Goal: Task Accomplishment & Management: Manage account settings

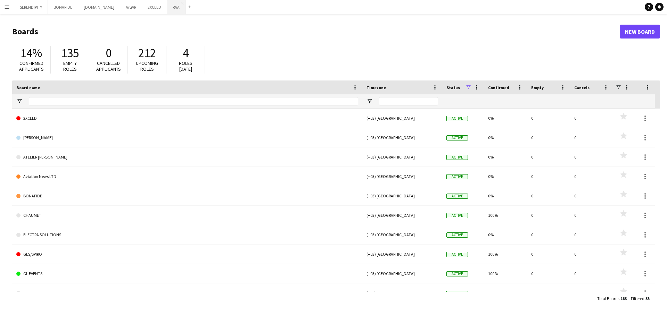
click at [167, 9] on button "RAA Close" at bounding box center [176, 7] width 18 height 14
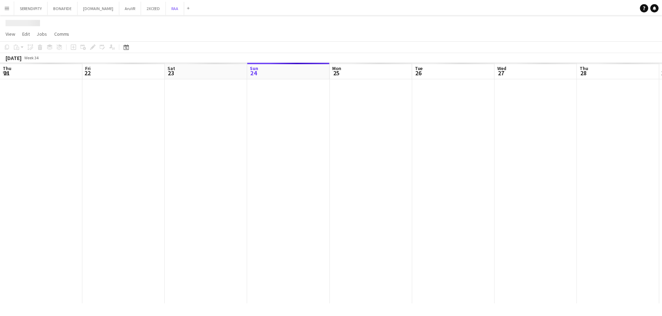
scroll to position [0, 166]
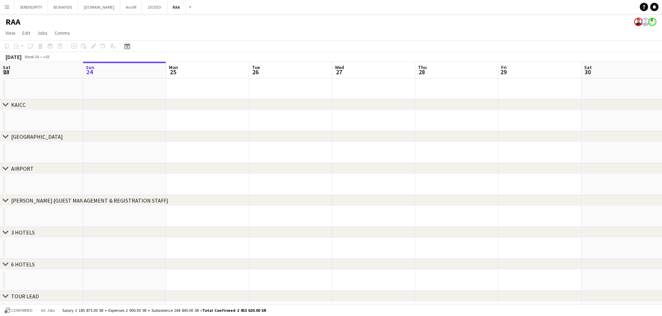
click at [126, 49] on icon "Date picker" at bounding box center [127, 46] width 6 height 6
click at [186, 68] on span "Next month" at bounding box center [183, 70] width 14 height 14
click at [185, 69] on span "Next month" at bounding box center [183, 70] width 14 height 14
click at [128, 140] on span "27" at bounding box center [128, 142] width 8 height 8
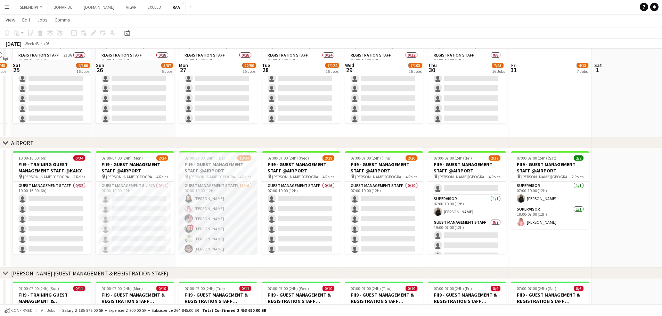
scroll to position [220, 0]
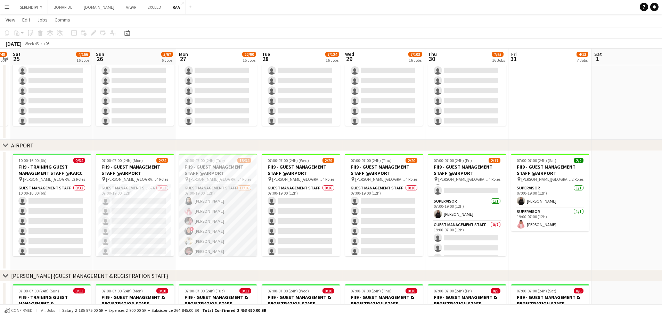
click at [220, 203] on app-card-role "Guest Management Staff 11/16 07:00-19:00 (12h) Noura Alsadoun Abdullah Alshehri…" at bounding box center [218, 271] width 78 height 175
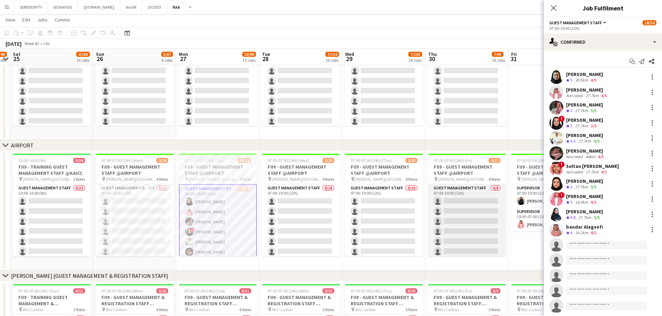
scroll to position [11, 0]
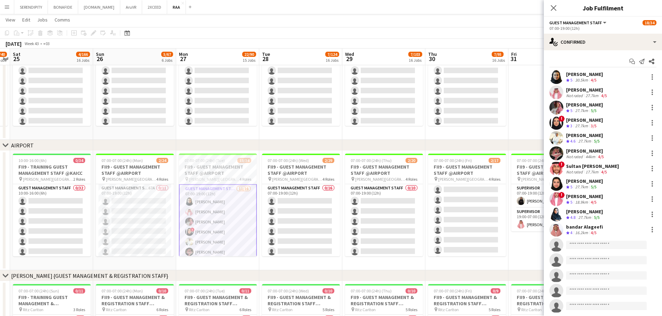
click at [586, 213] on div "[PERSON_NAME]" at bounding box center [584, 212] width 37 height 6
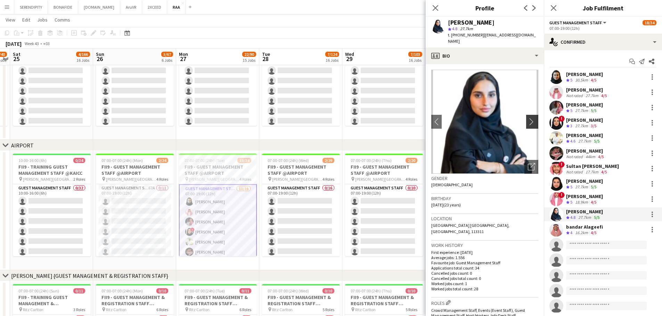
click at [528, 118] on app-icon "chevron-right" at bounding box center [533, 121] width 11 height 7
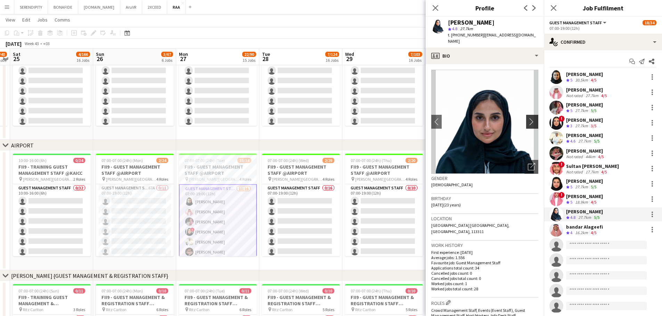
click at [528, 118] on app-icon "chevron-right" at bounding box center [533, 121] width 11 height 7
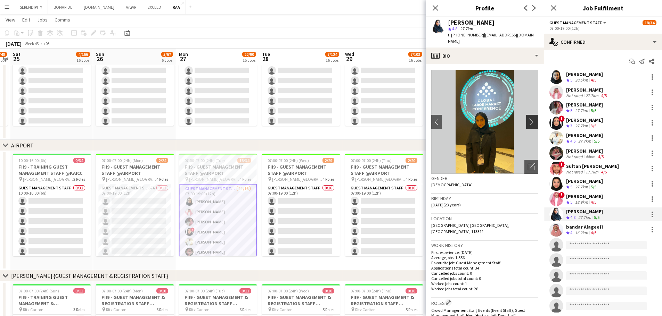
click at [528, 118] on app-icon "chevron-right" at bounding box center [533, 121] width 11 height 7
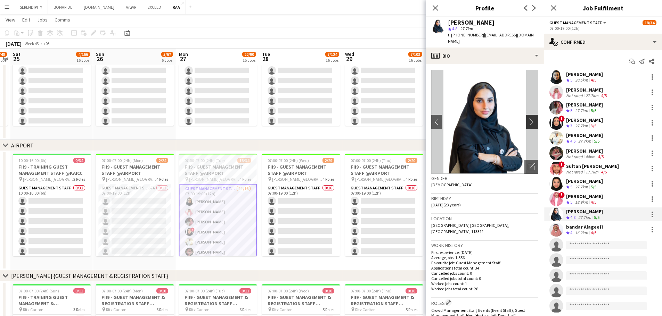
click at [528, 118] on app-icon "chevron-right" at bounding box center [533, 121] width 11 height 7
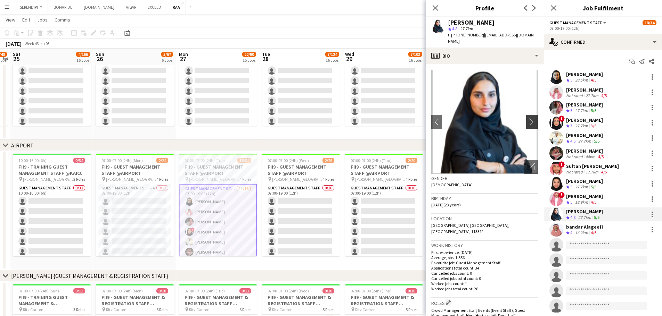
click at [528, 118] on app-icon "chevron-right" at bounding box center [533, 121] width 11 height 7
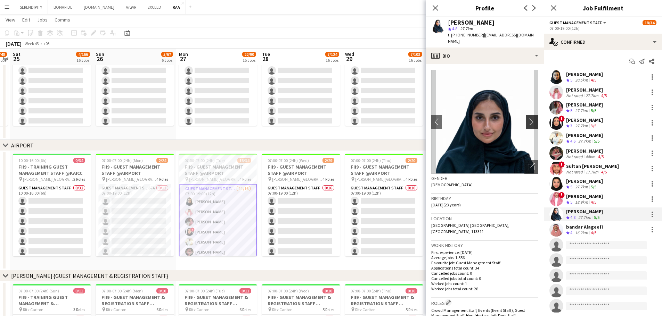
click at [528, 118] on app-icon "chevron-right" at bounding box center [533, 121] width 11 height 7
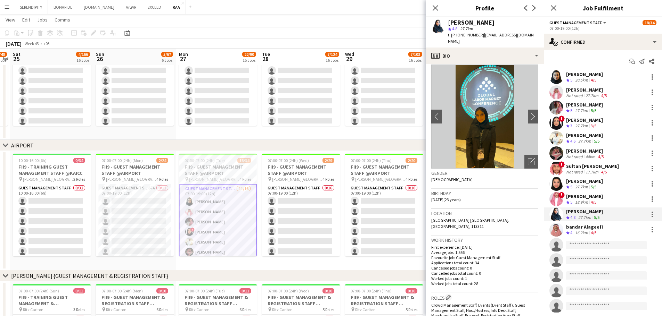
scroll to position [0, 0]
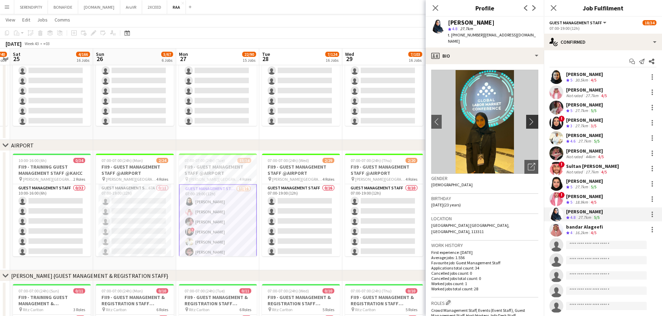
click at [532, 118] on app-icon "chevron-right" at bounding box center [533, 121] width 11 height 7
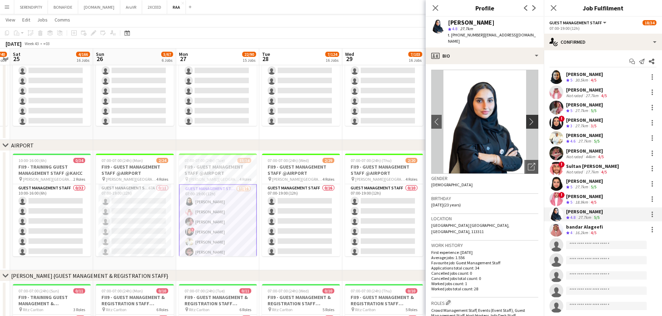
click at [530, 118] on app-icon "chevron-right" at bounding box center [533, 121] width 11 height 7
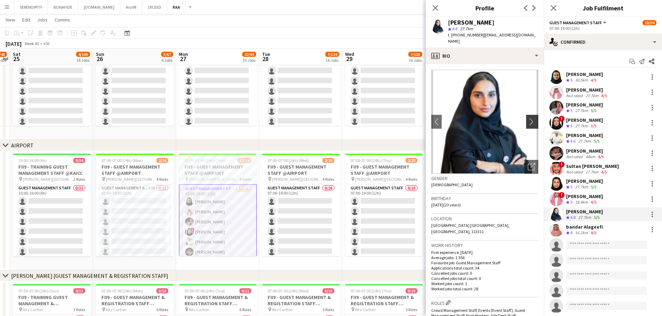
click at [530, 118] on app-icon "chevron-right" at bounding box center [533, 121] width 11 height 7
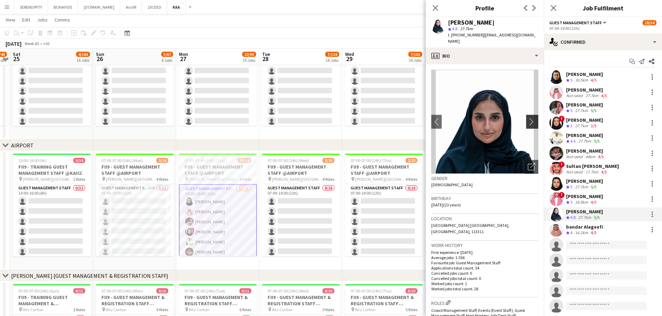
click at [530, 118] on app-icon "chevron-right" at bounding box center [533, 121] width 11 height 7
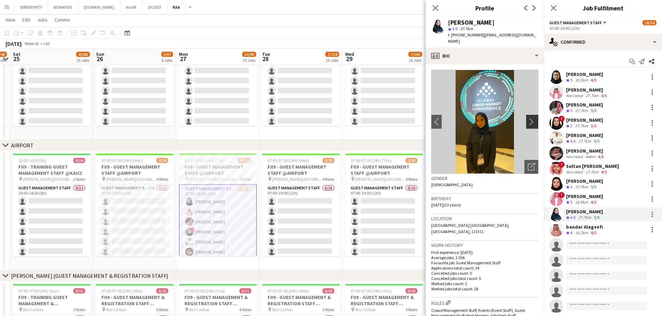
click at [530, 118] on app-icon "chevron-right" at bounding box center [533, 121] width 11 height 7
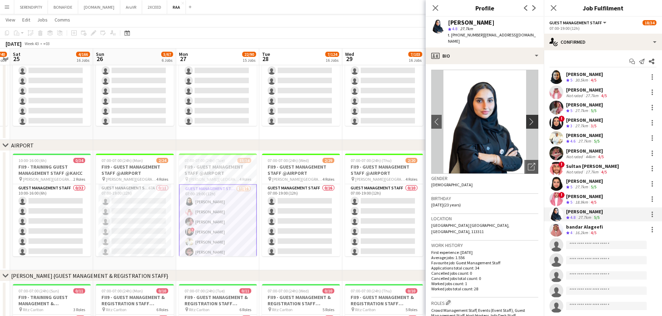
click at [530, 118] on app-icon "chevron-right" at bounding box center [533, 121] width 11 height 7
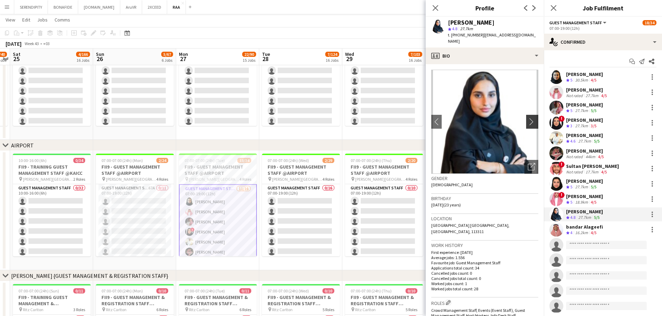
click at [530, 118] on app-icon "chevron-right" at bounding box center [533, 121] width 11 height 7
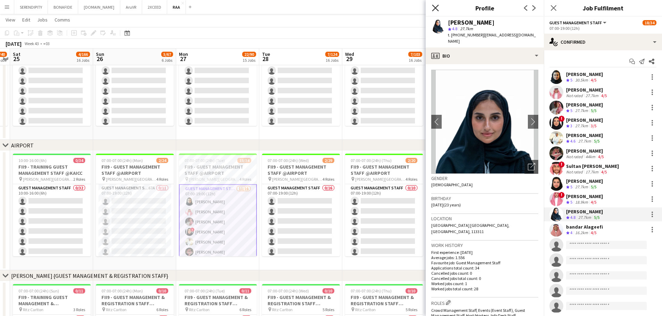
click at [437, 6] on icon "Close pop-in" at bounding box center [435, 8] width 7 height 7
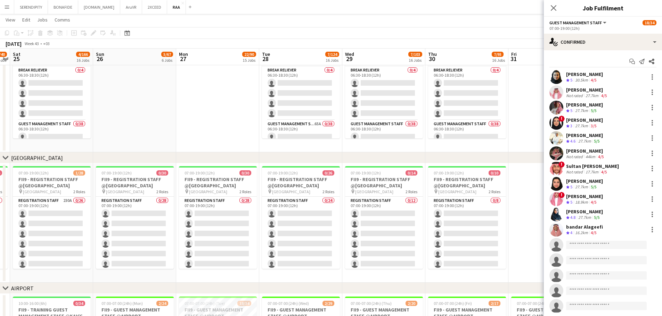
scroll to position [46, 0]
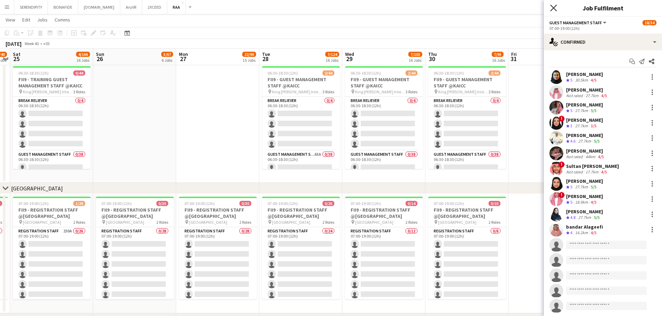
click at [554, 6] on icon "Close pop-in" at bounding box center [553, 8] width 7 height 7
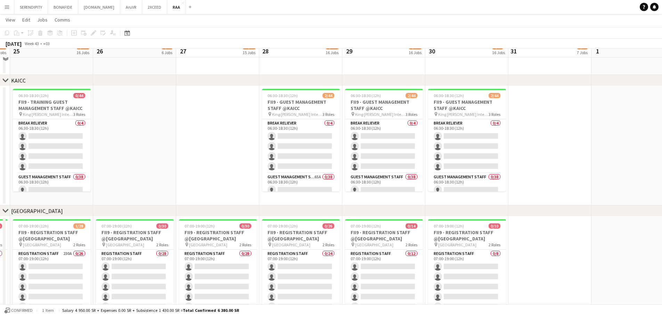
scroll to position [0, 0]
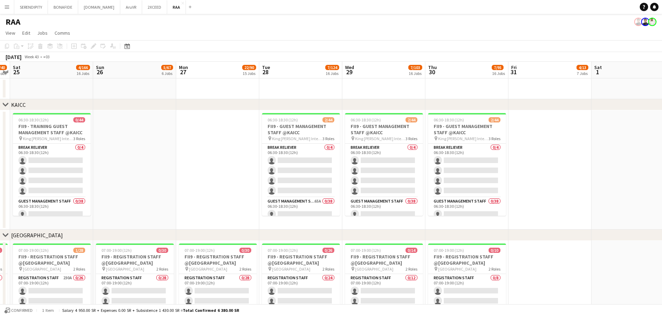
click at [6, 8] on app-icon "Menu" at bounding box center [7, 7] width 6 height 6
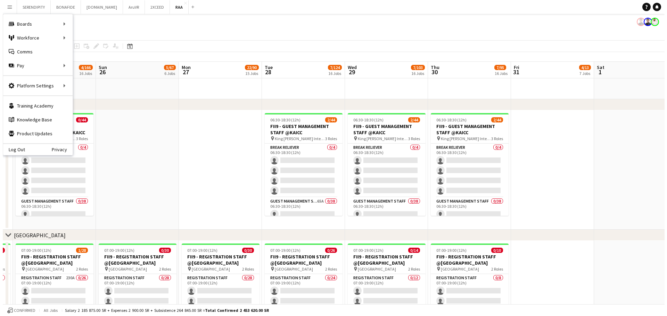
scroll to position [196, 0]
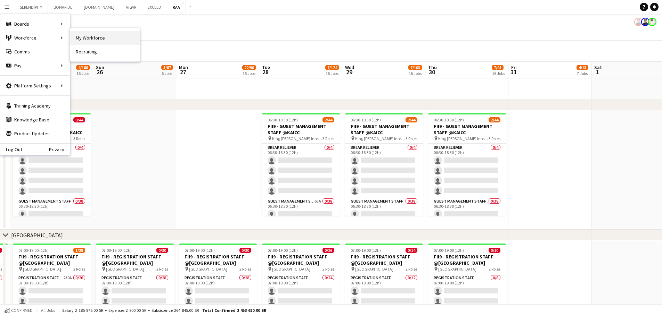
click at [89, 36] on link "My Workforce" at bounding box center [104, 38] width 69 height 14
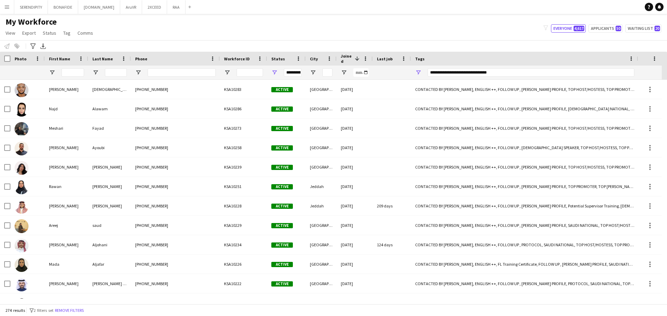
click at [529, 68] on div "**********" at bounding box center [531, 73] width 207 height 14
click at [522, 72] on div "**********" at bounding box center [531, 72] width 207 height 8
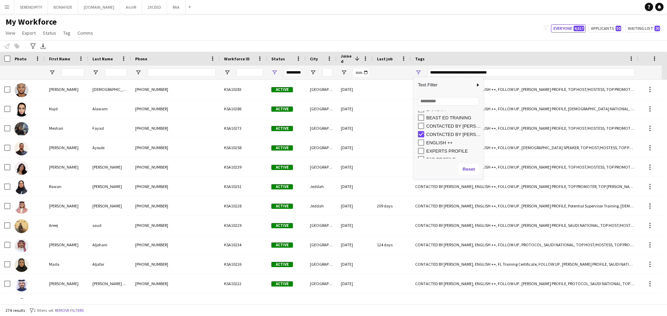
scroll to position [46, 0]
type input "**********"
click at [471, 172] on button "Reset" at bounding box center [469, 169] width 20 height 11
click at [462, 32] on div "My Workforce View Views Default view Basic Export View TAGS Test New view Updat…" at bounding box center [333, 29] width 667 height 24
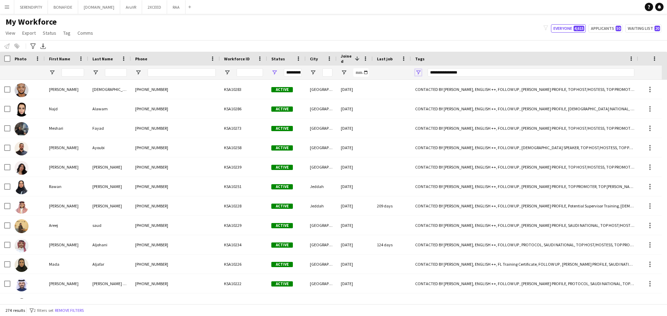
click at [418, 72] on span "Open Filter Menu" at bounding box center [418, 72] width 6 height 6
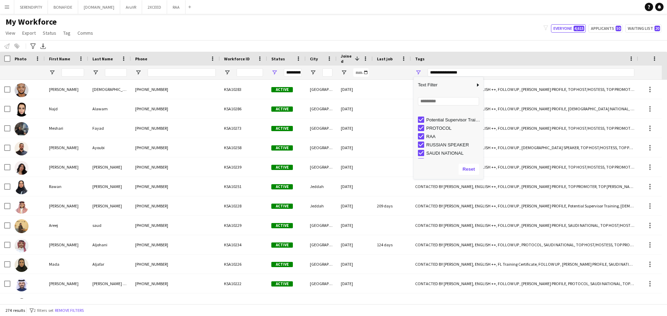
scroll to position [162, 0]
click at [451, 84] on span "Text Filter" at bounding box center [444, 85] width 61 height 12
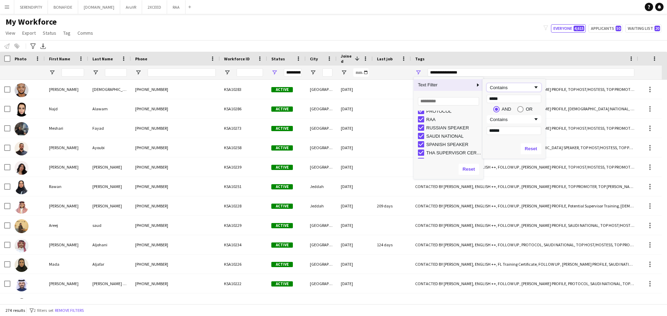
click at [511, 86] on div "Contains" at bounding box center [511, 87] width 43 height 5
click at [508, 88] on div "Contains" at bounding box center [511, 87] width 43 height 5
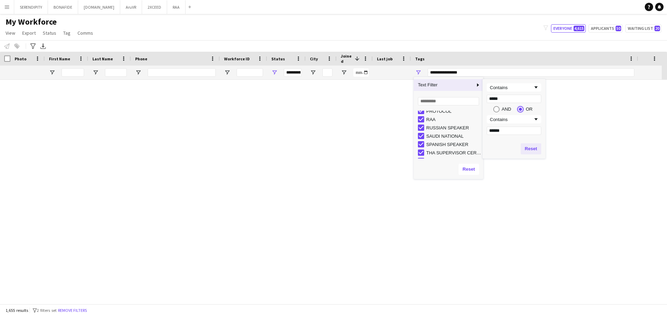
type input "**********"
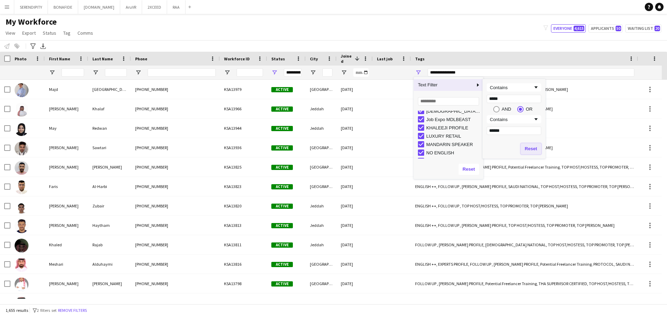
click at [531, 148] on button "Reset" at bounding box center [531, 148] width 20 height 11
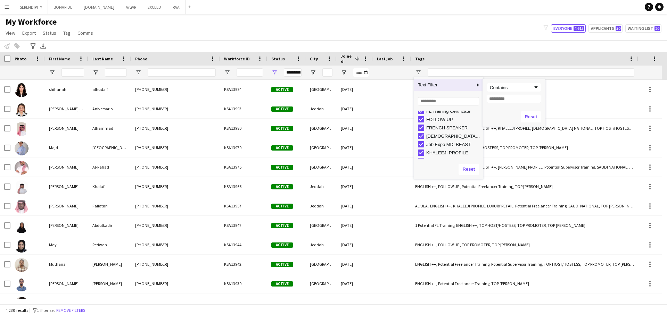
click at [498, 43] on div "Notify workforce Add to tag Select at least one crew to tag him or her. Advance…" at bounding box center [333, 45] width 667 height 11
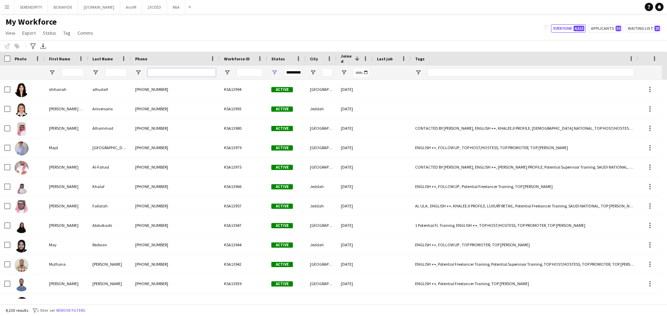
click at [161, 71] on input "Phone Filter Input" at bounding box center [182, 72] width 68 height 8
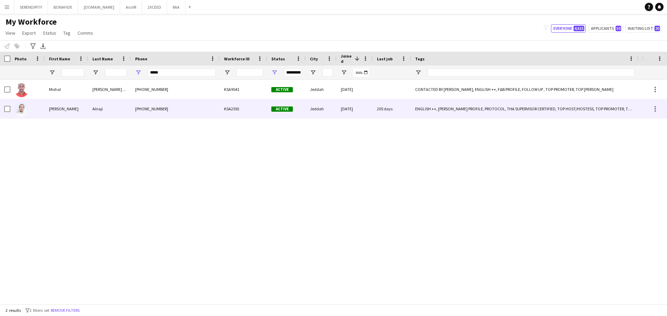
click at [185, 106] on div "[PHONE_NUMBER]" at bounding box center [175, 108] width 89 height 19
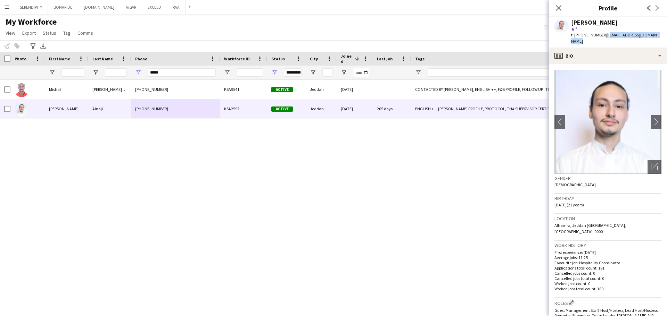
drag, startPoint x: 604, startPoint y: 35, endPoint x: 655, endPoint y: 34, distance: 51.4
click at [655, 34] on span "| [EMAIL_ADDRESS][DOMAIN_NAME]" at bounding box center [615, 37] width 88 height 11
copy span "[EMAIL_ADDRESS][DOMAIN_NAME]"
click at [559, 5] on icon "Close pop-in" at bounding box center [558, 8] width 7 height 7
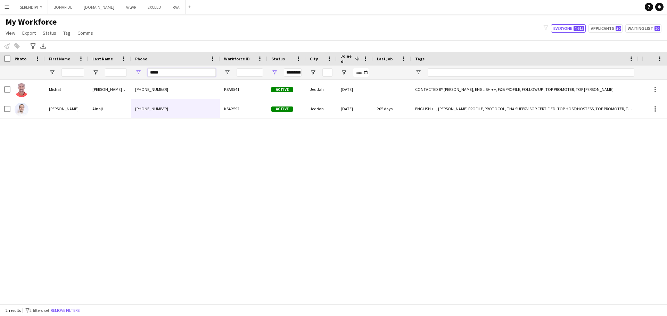
click at [186, 74] on input "*****" at bounding box center [182, 72] width 68 height 8
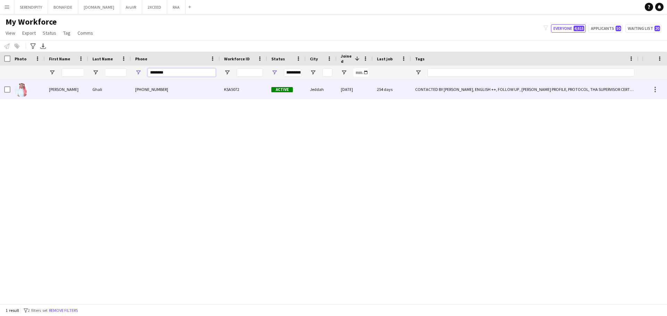
type input "********"
click at [152, 88] on div "[PHONE_NUMBER]" at bounding box center [175, 89] width 89 height 19
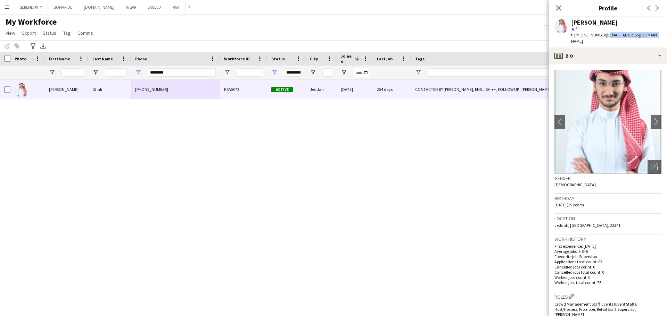
drag, startPoint x: 651, startPoint y: 34, endPoint x: 604, endPoint y: 38, distance: 47.0
click at [604, 38] on div "t. [PHONE_NUMBER] | [EMAIL_ADDRESS][DOMAIN_NAME]" at bounding box center [616, 38] width 90 height 13
copy span "[EMAIL_ADDRESS][DOMAIN_NAME]"
drag, startPoint x: 202, startPoint y: 71, endPoint x: 117, endPoint y: 75, distance: 84.9
click at [117, 75] on div "**********" at bounding box center [475, 73] width 951 height 14
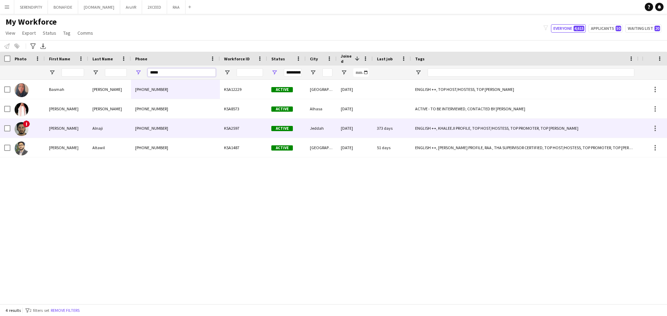
type input "*****"
click at [172, 128] on div "[PHONE_NUMBER]" at bounding box center [175, 128] width 89 height 19
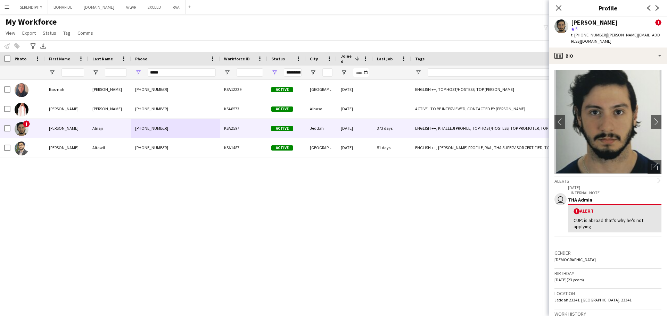
drag, startPoint x: 603, startPoint y: 35, endPoint x: 659, endPoint y: 36, distance: 55.6
click at [659, 36] on div "t. [PHONE_NUMBER] | [PERSON_NAME][EMAIL_ADDRESS][DOMAIN_NAME]" at bounding box center [616, 38] width 90 height 13
click at [616, 41] on div "t. [PHONE_NUMBER] | [PERSON_NAME][EMAIL_ADDRESS][DOMAIN_NAME]" at bounding box center [616, 38] width 90 height 13
drag, startPoint x: 605, startPoint y: 35, endPoint x: 609, endPoint y: 35, distance: 4.2
click at [609, 35] on span "| [PERSON_NAME][EMAIL_ADDRESS][DOMAIN_NAME]" at bounding box center [615, 37] width 89 height 11
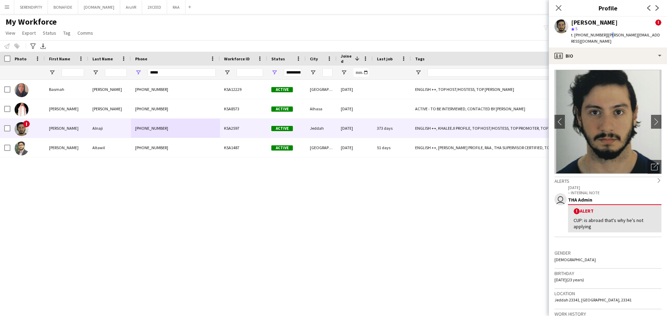
click at [605, 35] on span "| [PERSON_NAME][EMAIL_ADDRESS][DOMAIN_NAME]" at bounding box center [615, 37] width 89 height 11
click at [605, 39] on div "t. [PHONE_NUMBER] | [PERSON_NAME][EMAIL_ADDRESS][DOMAIN_NAME]" at bounding box center [616, 38] width 90 height 13
drag, startPoint x: 604, startPoint y: 35, endPoint x: 658, endPoint y: 34, distance: 53.8
click at [658, 34] on span "| [PERSON_NAME][EMAIL_ADDRESS][DOMAIN_NAME]" at bounding box center [615, 37] width 89 height 11
copy span "[PERSON_NAME][EMAIL_ADDRESS][DOMAIN_NAME]"
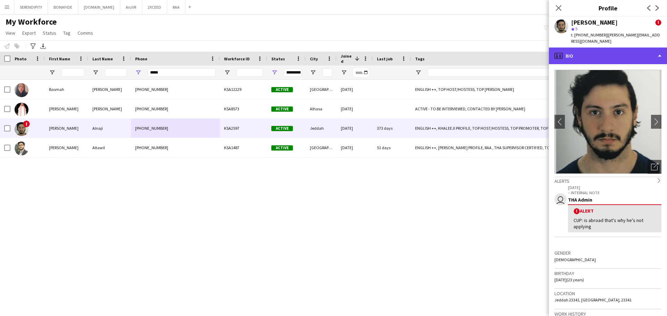
click at [592, 53] on div "profile Bio" at bounding box center [608, 56] width 118 height 17
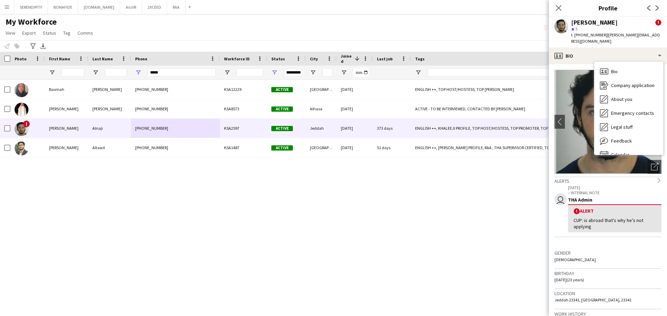
click at [624, 40] on div "t. [PHONE_NUMBER] | [PERSON_NAME][EMAIL_ADDRESS][DOMAIN_NAME]" at bounding box center [616, 38] width 90 height 13
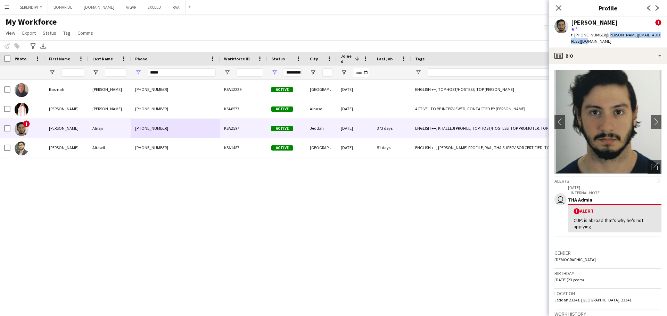
drag, startPoint x: 604, startPoint y: 34, endPoint x: 594, endPoint y: 39, distance: 11.2
click at [594, 39] on div "t. [PHONE_NUMBER] | [PERSON_NAME][EMAIL_ADDRESS][DOMAIN_NAME]" at bounding box center [616, 38] width 90 height 13
copy span "[PERSON_NAME][EMAIL_ADDRESS][DOMAIN_NAME]"
click at [556, 6] on icon at bounding box center [558, 8] width 7 height 7
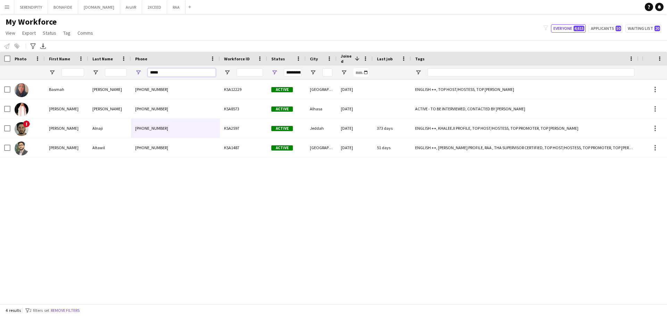
drag, startPoint x: 176, startPoint y: 76, endPoint x: 143, endPoint y: 77, distance: 33.4
click at [143, 77] on div "*****" at bounding box center [175, 73] width 89 height 14
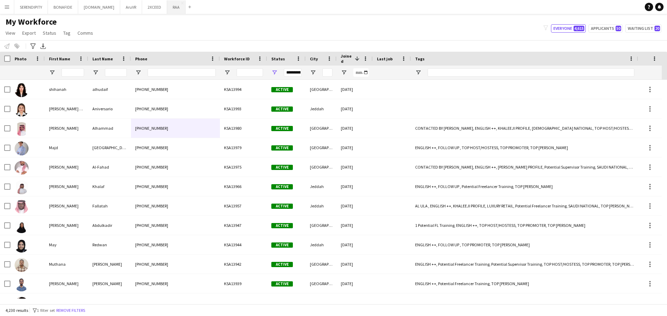
click at [167, 5] on button "RAA Close" at bounding box center [176, 7] width 18 height 14
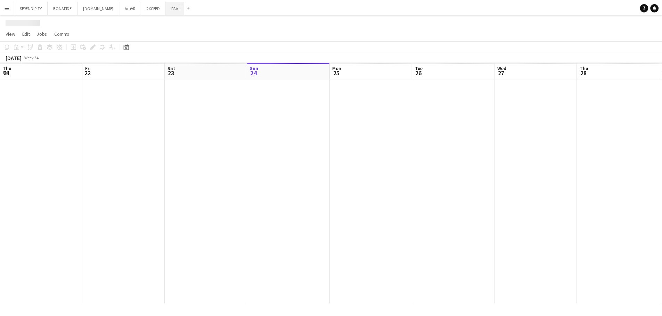
scroll to position [0, 166]
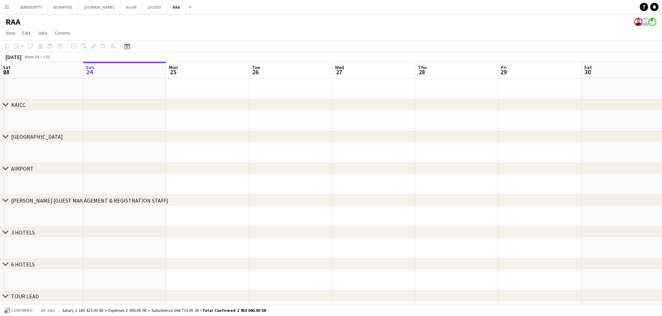
click at [128, 47] on icon at bounding box center [127, 47] width 2 height 2
click at [185, 73] on span "Next month" at bounding box center [183, 70] width 14 height 14
click at [130, 142] on span "27" at bounding box center [128, 142] width 8 height 8
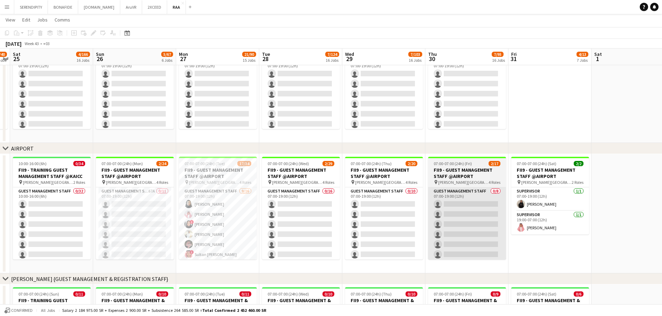
scroll to position [208, 0]
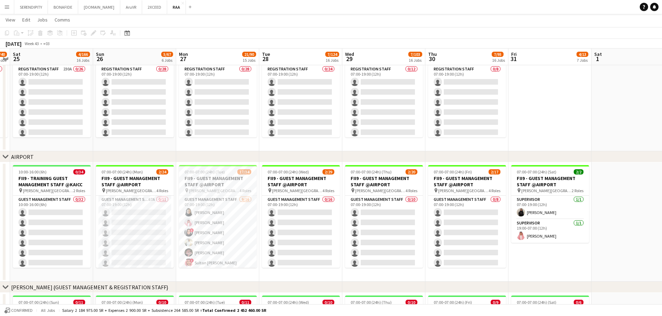
click at [8, 8] on app-icon "Menu" at bounding box center [7, 7] width 6 height 6
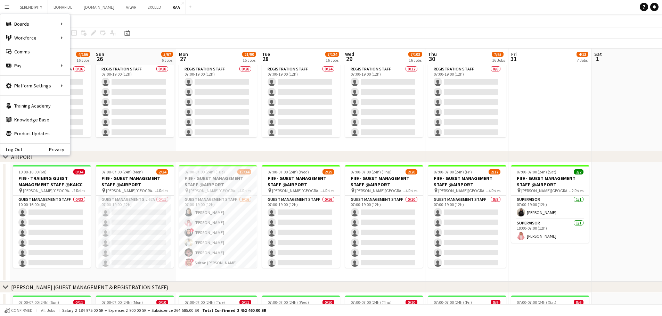
click at [191, 24] on app-page-menu "View Day view expanded Day view collapsed Month view Date picker Jump to [DATE]…" at bounding box center [331, 20] width 662 height 13
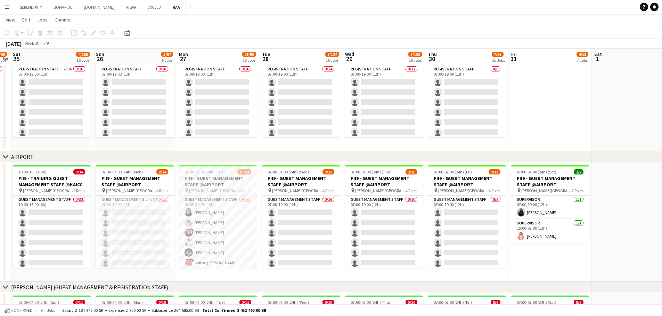
click at [9, 6] on app-icon "Menu" at bounding box center [7, 7] width 6 height 6
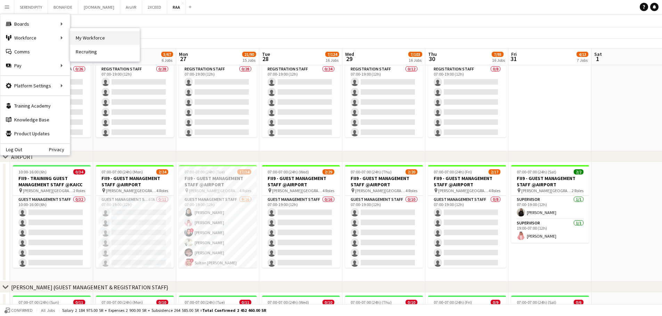
click at [90, 39] on link "My Workforce" at bounding box center [104, 38] width 69 height 14
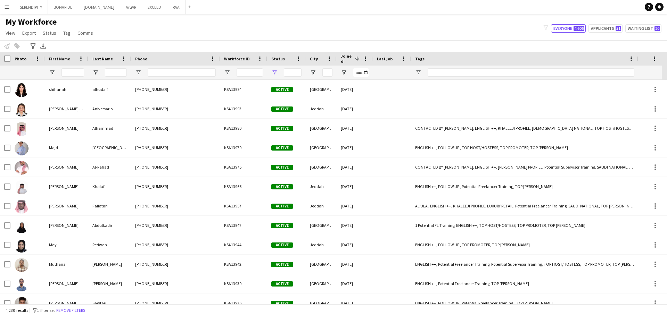
type input "**********"
click at [176, 73] on input "Phone Filter Input" at bounding box center [182, 72] width 68 height 8
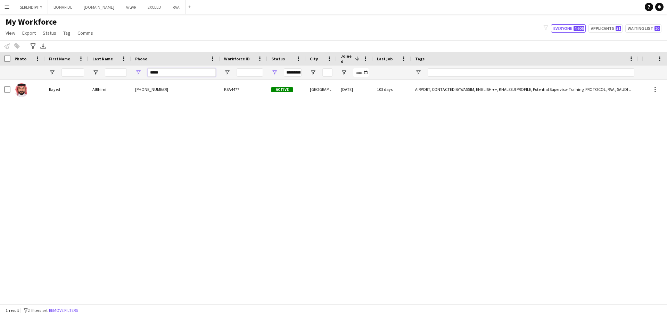
type input "*****"
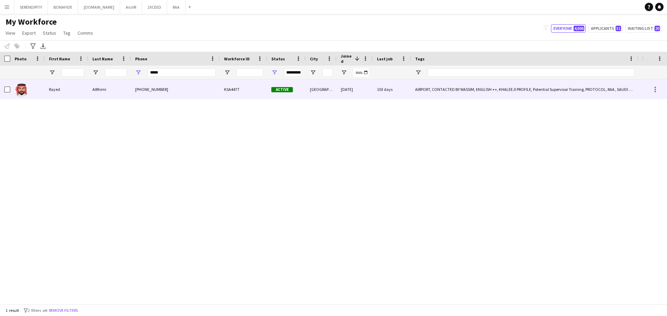
click at [199, 94] on div "[PHONE_NUMBER]" at bounding box center [175, 89] width 89 height 19
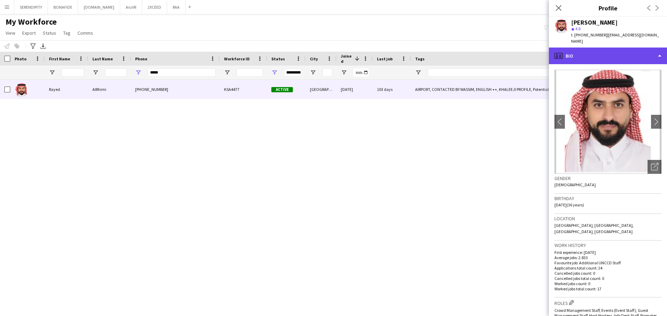
click at [619, 53] on div "profile Bio" at bounding box center [608, 56] width 118 height 17
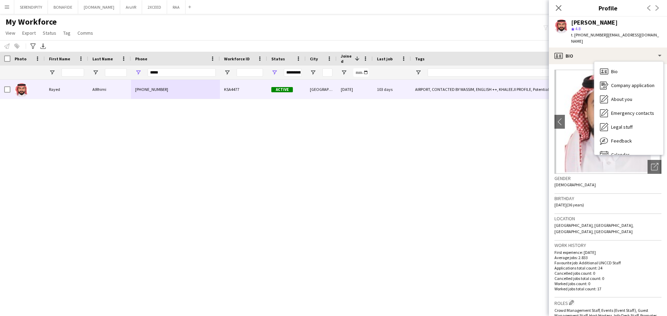
click at [607, 197] on div "Birthday [DEMOGRAPHIC_DATA] (36 years)" at bounding box center [607, 204] width 107 height 20
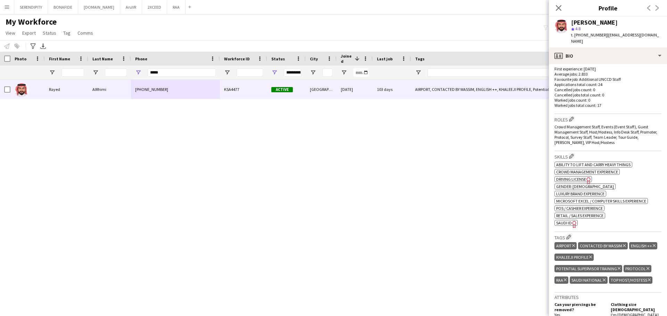
scroll to position [185, 0]
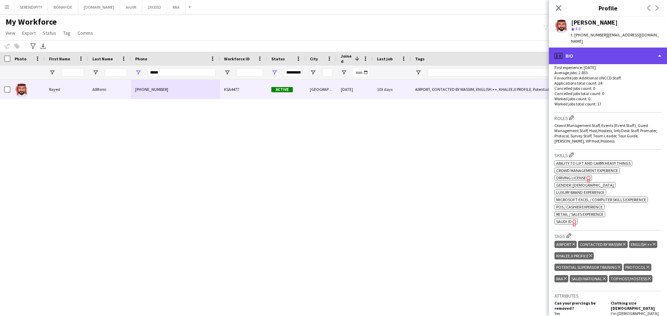
click at [606, 48] on div "profile Bio" at bounding box center [608, 56] width 118 height 17
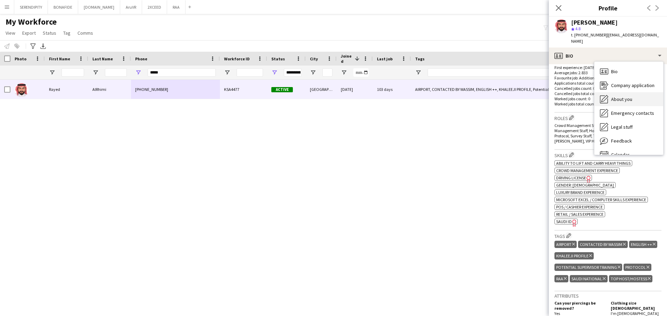
click at [634, 96] on div "About you About you" at bounding box center [628, 99] width 69 height 14
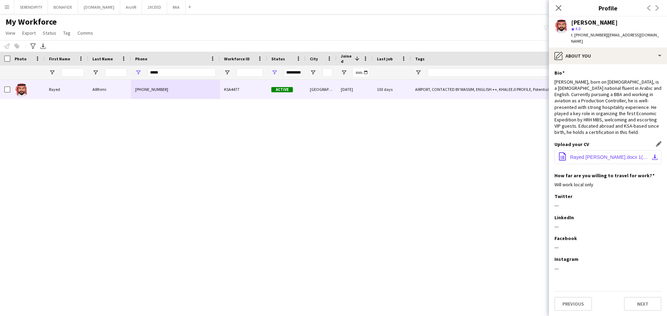
click at [624, 155] on span "Rayed [PERSON_NAME].docx 1(1).docx" at bounding box center [609, 158] width 79 height 6
click at [562, 7] on app-icon "Close pop-in" at bounding box center [559, 8] width 10 height 10
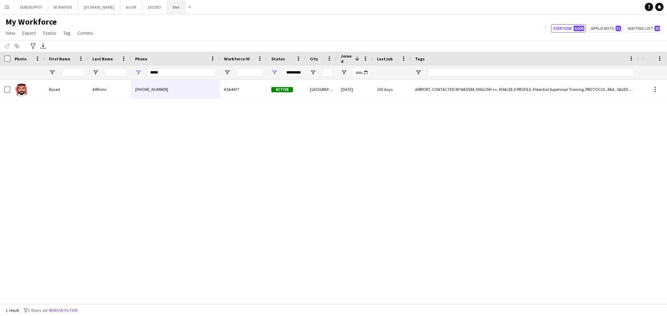
click at [167, 7] on button "RAA Close" at bounding box center [176, 7] width 18 height 14
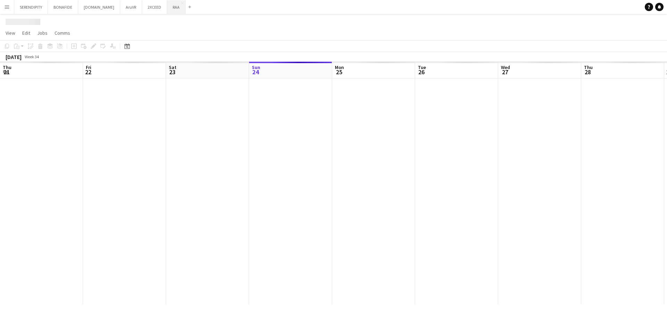
scroll to position [0, 166]
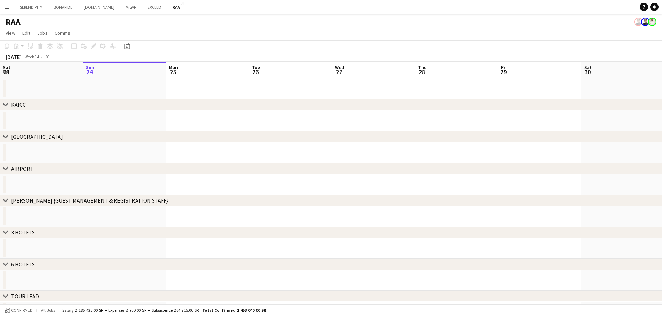
click at [7, 7] on app-icon "Menu" at bounding box center [7, 7] width 6 height 6
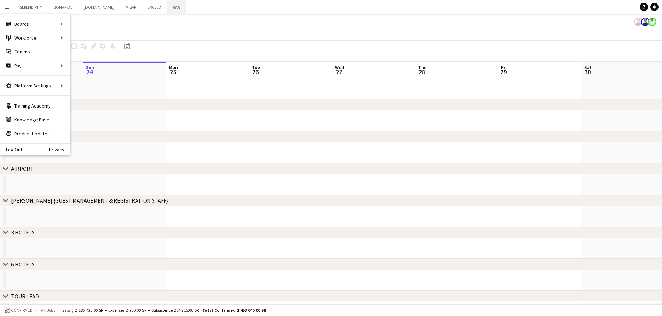
click at [167, 7] on button "RAA Close" at bounding box center [176, 7] width 19 height 14
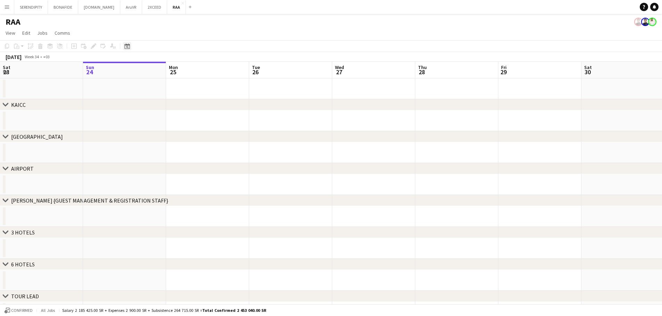
click at [125, 45] on icon at bounding box center [126, 46] width 5 height 6
click at [183, 70] on span "Next month" at bounding box center [183, 70] width 14 height 14
click at [129, 140] on span "27" at bounding box center [128, 142] width 8 height 8
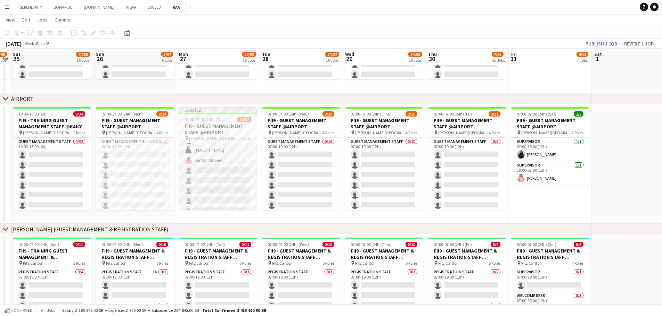
scroll to position [81, 0]
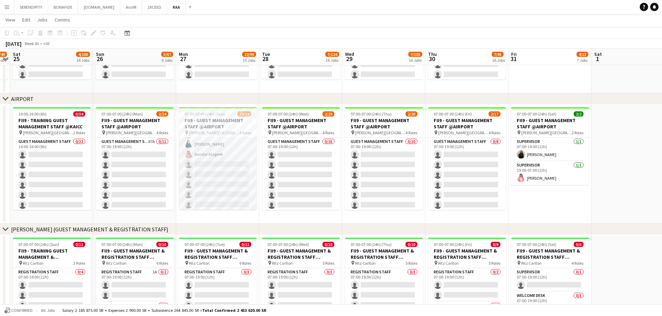
click at [235, 168] on app-card-role "Guest Management Staff [DATE] 07:00-19:00 (12h) [PERSON_NAME] [PERSON_NAME] ! A…" at bounding box center [218, 144] width 78 height 175
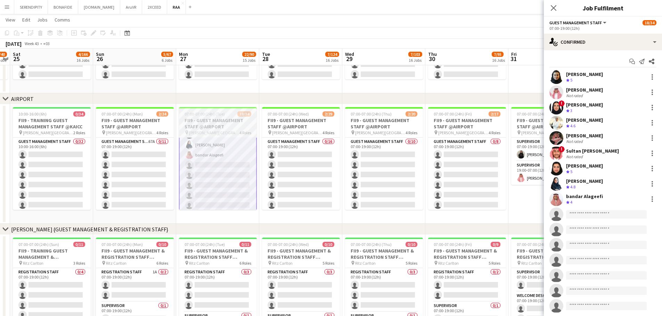
scroll to position [82, 0]
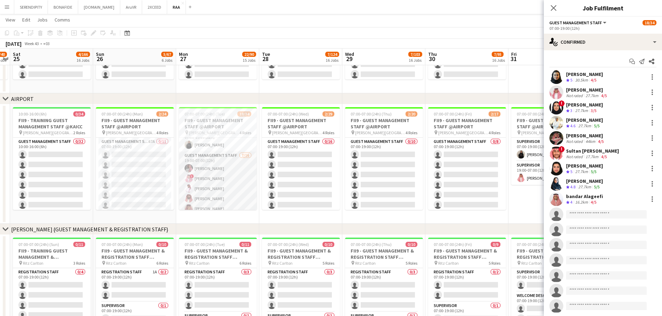
click at [224, 175] on app-card-role "Guest Management Staff [DATE] 19:00-07:00 (12h) [PERSON_NAME] ! ABDULAZIZ JARJE…" at bounding box center [218, 239] width 78 height 175
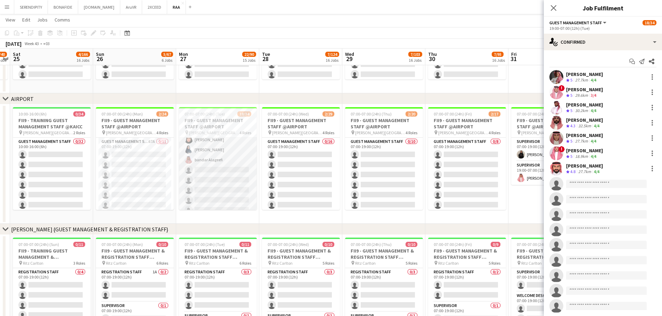
scroll to position [69, 0]
click at [7, 9] on app-icon "Menu" at bounding box center [7, 7] width 6 height 6
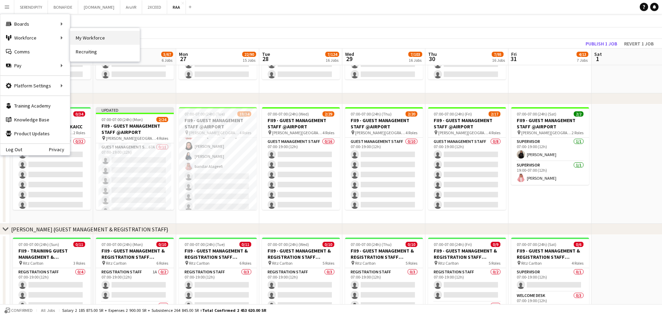
click at [95, 34] on link "My Workforce" at bounding box center [104, 38] width 69 height 14
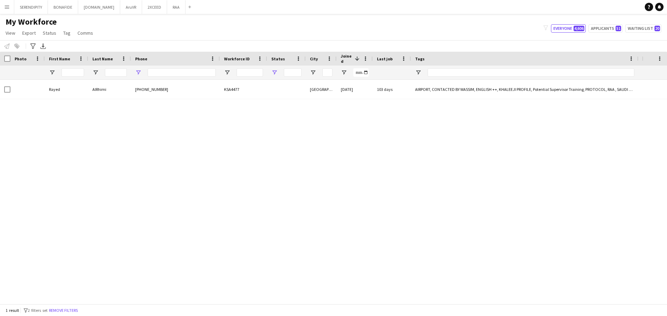
type input "**********"
drag, startPoint x: 170, startPoint y: 72, endPoint x: 114, endPoint y: 75, distance: 56.4
click at [120, 76] on div "**********" at bounding box center [475, 73] width 951 height 14
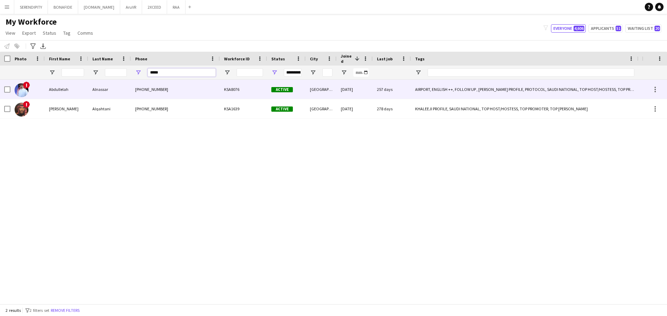
type input "*****"
click at [96, 84] on div "Alnassar" at bounding box center [109, 89] width 43 height 19
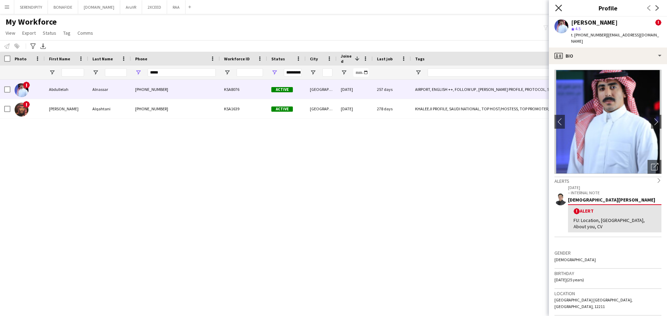
click at [561, 7] on icon "Close pop-in" at bounding box center [558, 8] width 7 height 7
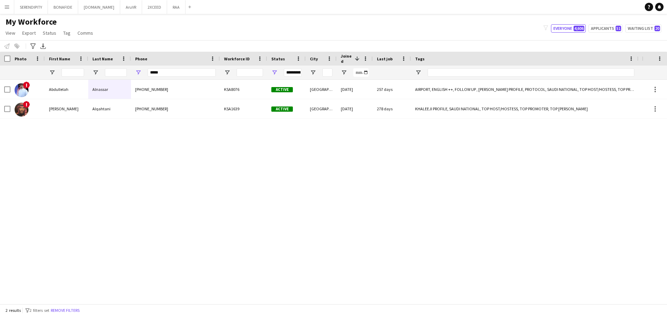
click at [478, 175] on div "! Abdullelah Alnassar +966556326608 KSA8076 Active Riyadh 03-03-2024 257 days A…" at bounding box center [321, 189] width 642 height 219
click at [4, 5] on app-icon "Menu" at bounding box center [7, 7] width 6 height 6
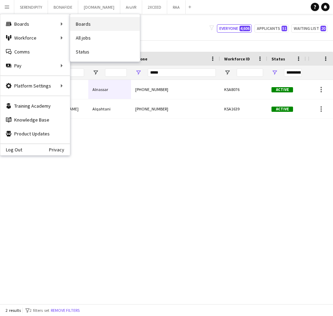
click at [82, 24] on link "Boards" at bounding box center [104, 24] width 69 height 14
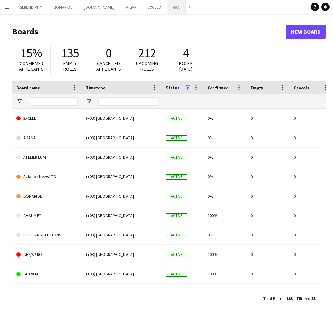
click at [167, 8] on button "RAA Close" at bounding box center [176, 7] width 18 height 14
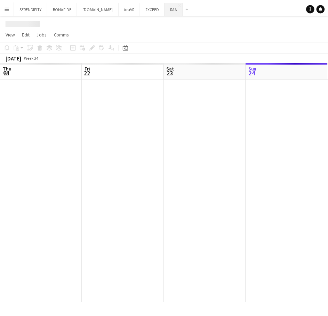
scroll to position [0, 166]
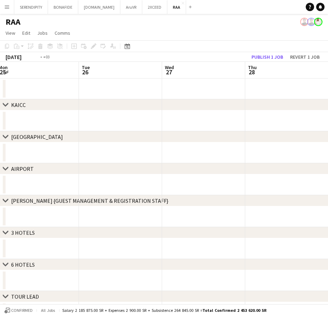
drag, startPoint x: 232, startPoint y: 85, endPoint x: 61, endPoint y: 87, distance: 170.2
click at [61, 87] on app-calendar-viewport "Fri 22 Sat 23 Sun 24 Mon 25 Tue 26 Wed 27 Thu 28 Fri 29 Sat 30" at bounding box center [164, 256] width 328 height 389
drag, startPoint x: 192, startPoint y: 84, endPoint x: 135, endPoint y: 81, distance: 57.4
click at [135, 81] on app-calendar-viewport "Sat 23 Sun 24 Mon 25 Tue 26 Wed 27 Thu 28 Fri 29 Sat 30 Sun 31" at bounding box center [164, 256] width 328 height 389
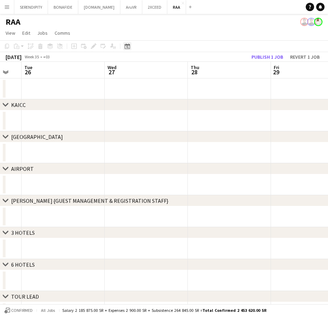
click at [127, 48] on icon at bounding box center [127, 47] width 2 height 2
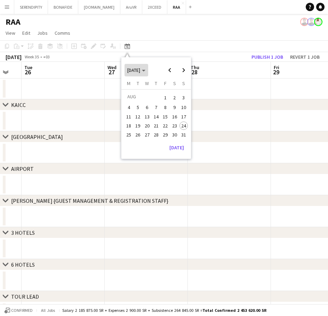
click at [145, 72] on span "AUG 2025" at bounding box center [136, 70] width 18 height 6
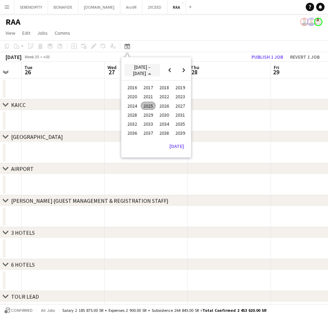
click at [146, 71] on span "2016 – 2039" at bounding box center [141, 70] width 17 height 13
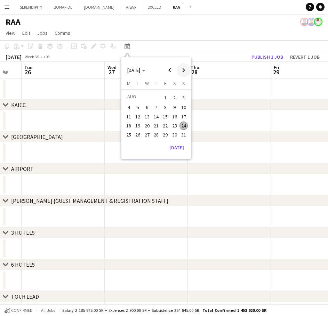
click at [186, 69] on span "Next month" at bounding box center [183, 70] width 14 height 14
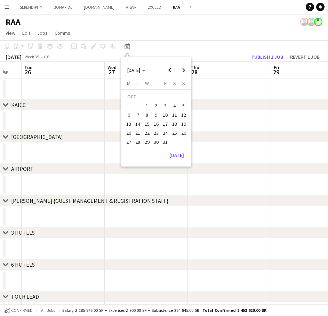
click at [130, 141] on span "27" at bounding box center [128, 142] width 8 height 8
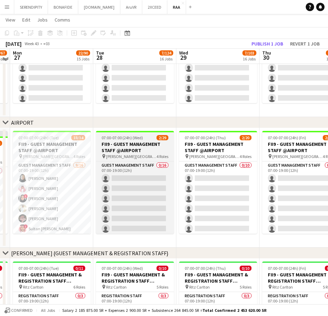
scroll to position [243, 0]
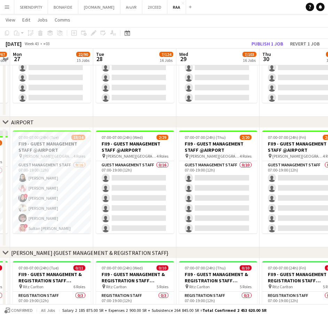
drag, startPoint x: 69, startPoint y: 120, endPoint x: 78, endPoint y: 120, distance: 9.0
click at [78, 120] on div "chevron-right AIRPORT" at bounding box center [164, 122] width 328 height 11
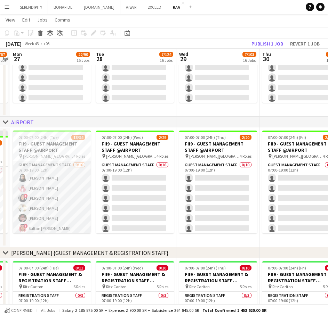
click at [51, 188] on app-card-role "Guest Management Staff 9/16 07:00-19:00 (12h) Noura Alsadoun Abdullah Alshehri …" at bounding box center [52, 248] width 78 height 175
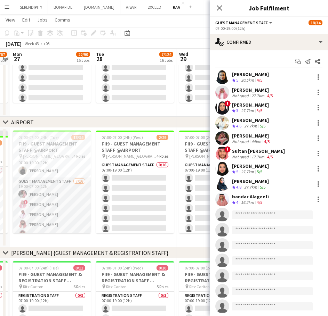
scroll to position [208, 0]
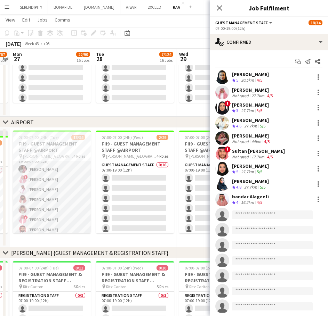
click at [61, 192] on app-card-role "Guest Management Staff 7/16 19:00-07:00 (12h) Ahmad Aldawsri ! ABDULAZIZ JARJEE…" at bounding box center [52, 240] width 78 height 175
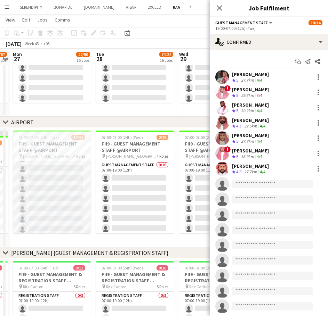
scroll to position [104, 0]
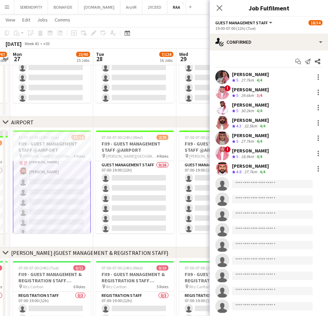
click at [52, 203] on app-card-role "Guest Management Staff 7/16 19:00-07:00 (12h) Ahmad Aldawsri ! ABDULAZIZ JARJEE…" at bounding box center [52, 182] width 78 height 176
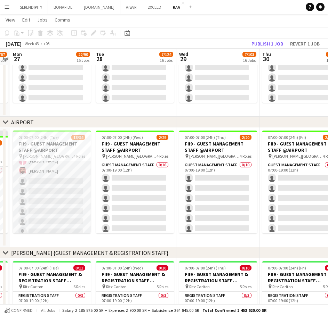
scroll to position [265, 0]
click at [54, 194] on app-card-role "Guest Management Staff 7/16 19:00-07:00 (12h) Ahmad Aldawsri ! ABDULAZIZ JARJEE…" at bounding box center [52, 181] width 78 height 175
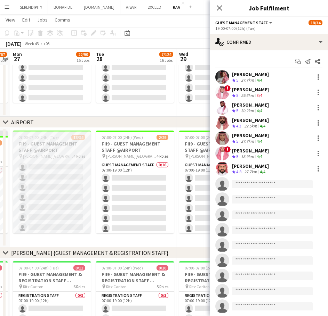
scroll to position [97, 0]
click at [64, 180] on app-card-role "Guest Management Staff 9/16 07:00-19:00 (12h) Noura Alsadoun Abdullah Alshehri …" at bounding box center [52, 151] width 78 height 175
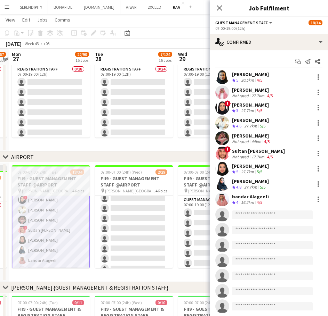
scroll to position [23, 0]
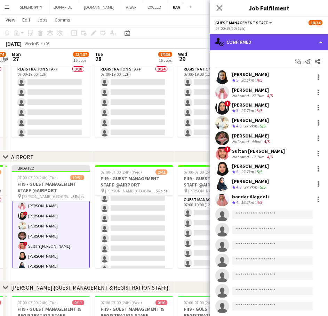
click at [302, 39] on div "single-neutral-actions-check-2 Confirmed" at bounding box center [268, 42] width 118 height 17
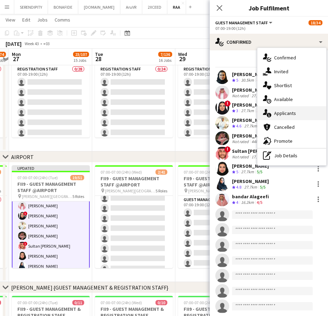
click at [299, 113] on div "single-neutral-actions-information Applicants" at bounding box center [291, 113] width 69 height 14
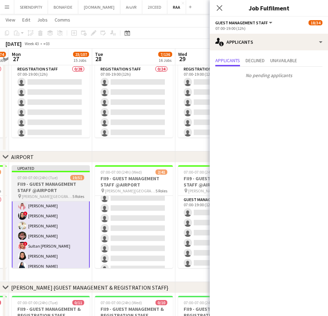
click at [54, 180] on span "07:00-07:00 (24h) (Tue)" at bounding box center [37, 177] width 40 height 5
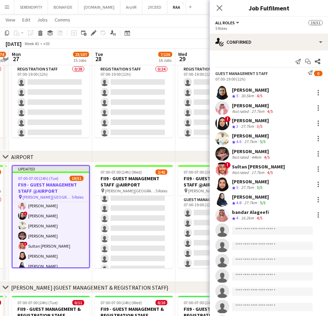
scroll to position [23, 0]
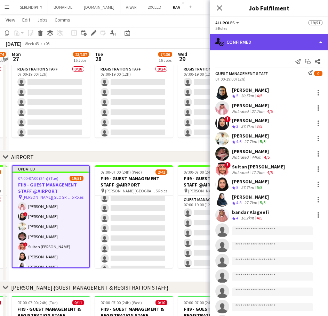
click at [282, 43] on div "single-neutral-actions-check-2 Confirmed" at bounding box center [268, 42] width 118 height 17
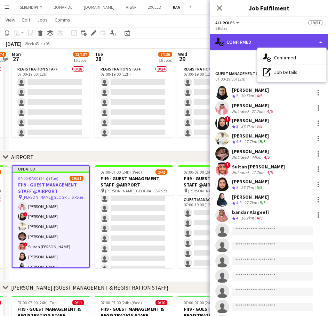
click at [242, 38] on div "single-neutral-actions-check-2 Confirmed" at bounding box center [268, 42] width 118 height 17
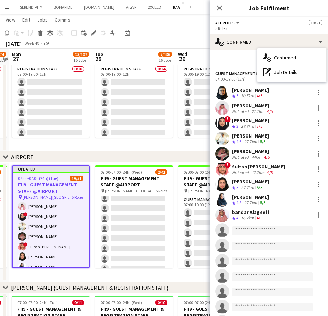
click at [236, 57] on div "Send notification Start chat Share" at bounding box center [268, 61] width 107 height 11
click at [217, 6] on icon at bounding box center [219, 8] width 7 height 7
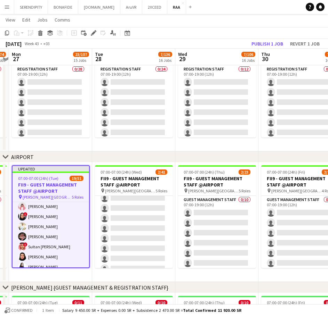
click at [39, 184] on h3 "FII9 - GUEST MANAGEMENT STAFF @AIRPORT" at bounding box center [51, 188] width 76 height 13
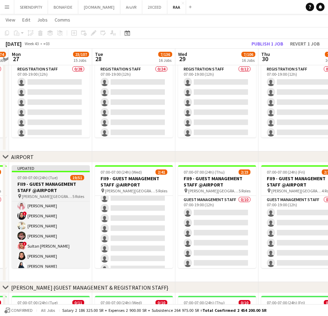
click at [49, 173] on app-job-card "Updated 07:00-07:00 (24h) (Tue) 19/51 FII9 - GUEST MANAGEMENT STAFF @AIRPORT pi…" at bounding box center [51, 216] width 78 height 103
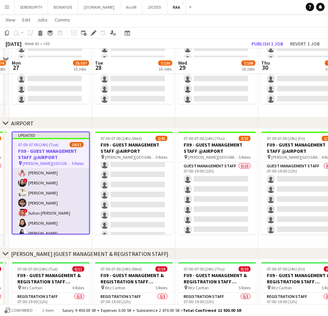
scroll to position [255, 0]
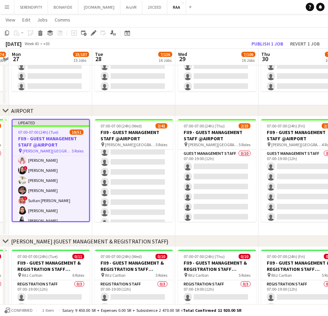
click at [107, 97] on app-date-cell "07:00-19:00 (12h) 0/26 FII9 - REGISTRATION STAFF @Crown Plaza pin Crowne Plaza …" at bounding box center [133, 46] width 83 height 120
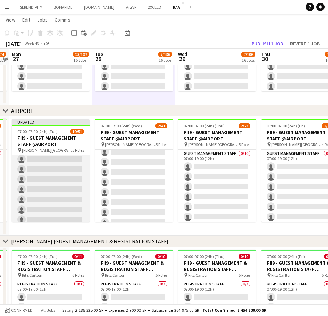
click at [64, 180] on app-card-role "Guest Management Staff 9/16 07:00-19:00 (12h) Noura Alsadoun Abdullah Alshehri …" at bounding box center [51, 139] width 78 height 175
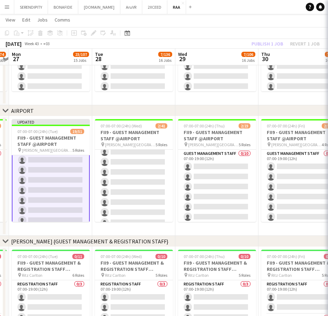
scroll to position [104, 0]
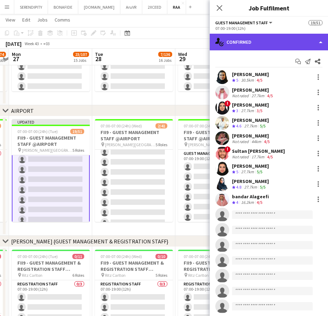
click at [276, 37] on div "single-neutral-actions-check-2 Confirmed" at bounding box center [268, 42] width 118 height 17
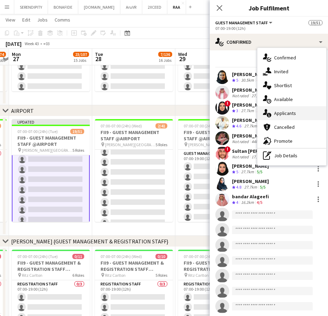
click at [300, 116] on div "single-neutral-actions-information Applicants" at bounding box center [291, 113] width 69 height 14
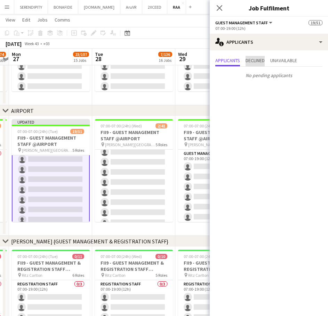
click at [258, 62] on span "Declined" at bounding box center [254, 60] width 19 height 5
click at [279, 58] on span "Unavailable" at bounding box center [283, 60] width 27 height 5
click at [225, 60] on span "Applicants" at bounding box center [227, 60] width 25 height 5
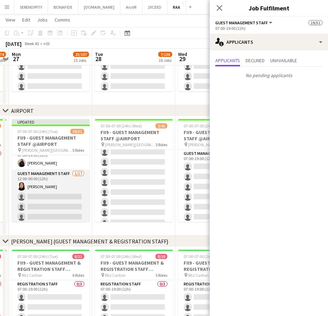
click at [59, 187] on app-card-role "Guest Management Staff 1/17 12:00-00:00 (12h) Nora Abdullah single-neutral-acti…" at bounding box center [51, 262] width 78 height 185
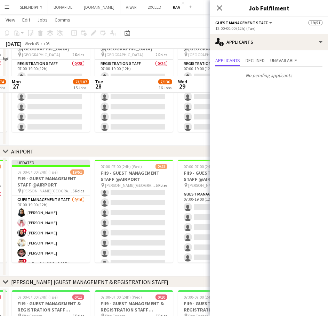
scroll to position [197, 0]
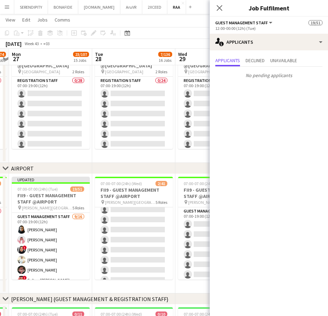
click at [78, 160] on app-date-cell "07:00-19:00 (12h) 0/30 FII9 - REGISTRATION STAFF @Crown Plaza pin Crowne Plaza …" at bounding box center [50, 103] width 83 height 120
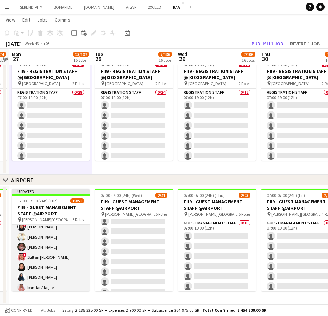
scroll to position [23, 0]
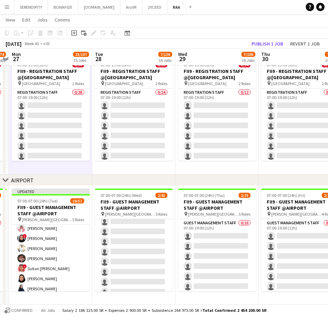
drag, startPoint x: 68, startPoint y: 181, endPoint x: 118, endPoint y: 175, distance: 50.0
click at [118, 175] on div "chevron-right AIRPORT" at bounding box center [164, 180] width 328 height 11
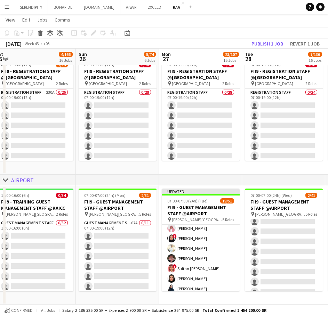
scroll to position [0, 184]
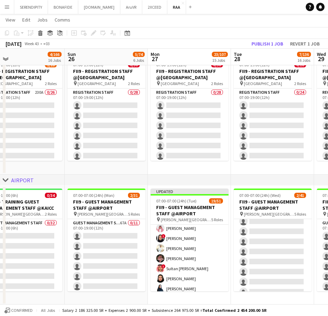
drag, startPoint x: 53, startPoint y: 215, endPoint x: 192, endPoint y: 208, distance: 138.8
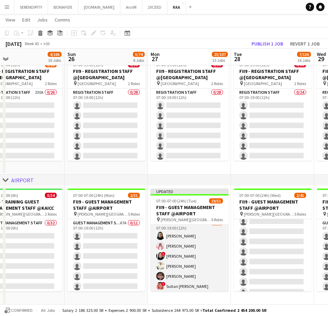
scroll to position [0, 0]
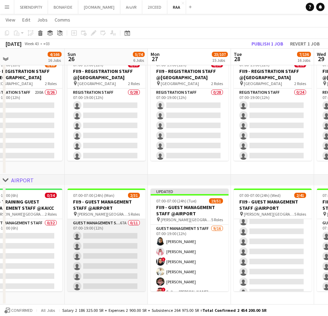
click at [104, 233] on app-card-role "Guest Management Staff 67A 0/11 07:00-19:00 (12h) single-neutral-actions single…" at bounding box center [106, 281] width 78 height 124
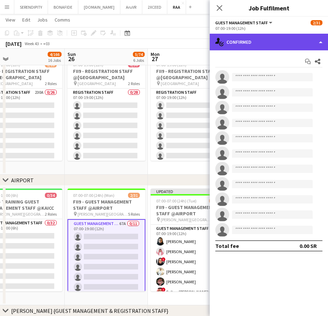
click at [284, 41] on div "single-neutral-actions-check-2 Confirmed" at bounding box center [268, 42] width 118 height 17
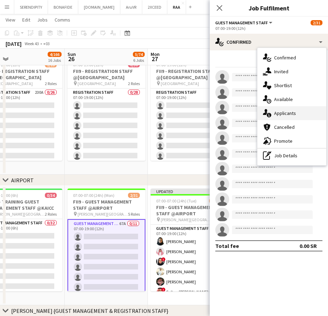
click at [298, 110] on div "single-neutral-actions-information Applicants" at bounding box center [291, 113] width 69 height 14
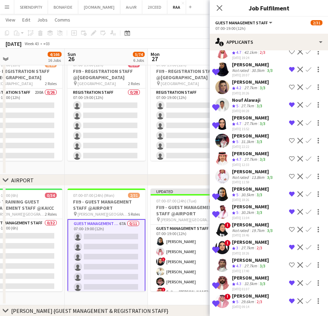
scroll to position [960, 0]
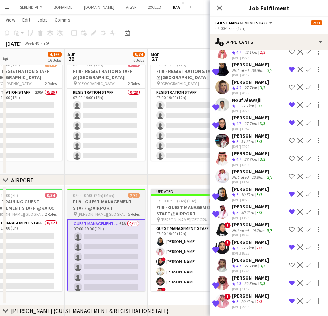
click at [109, 205] on h3 "FII9 - GUEST MANAGEMENT STAFF @AIRPORT" at bounding box center [106, 205] width 78 height 13
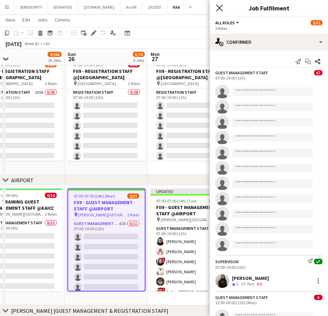
click at [219, 6] on icon "Close pop-in" at bounding box center [219, 8] width 7 height 7
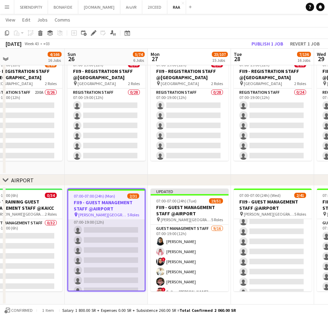
scroll to position [0, 0]
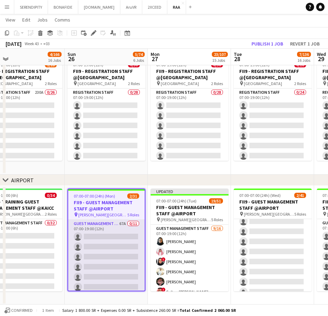
click at [107, 242] on app-card-role "Guest Management Staff 67A 0/11 07:00-19:00 (12h) single-neutral-actions single…" at bounding box center [106, 282] width 76 height 124
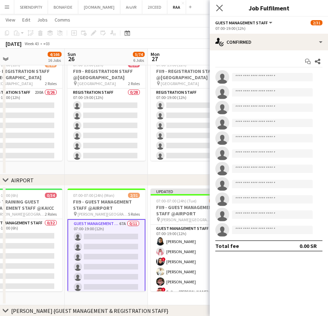
click at [223, 4] on app-icon "Close pop-in" at bounding box center [219, 8] width 10 height 10
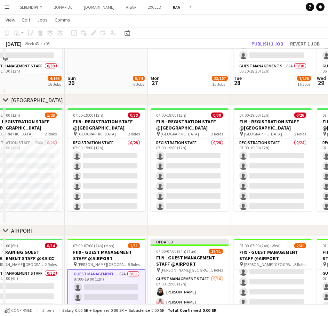
scroll to position [116, 0]
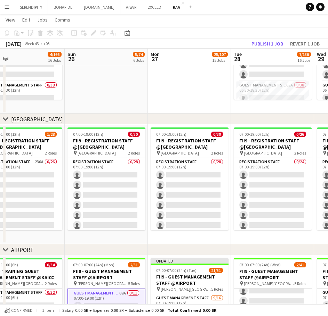
drag, startPoint x: 91, startPoint y: 120, endPoint x: 141, endPoint y: 121, distance: 50.0
click at [141, 121] on div "chevron-right CROWNE PLAZA" at bounding box center [164, 119] width 328 height 11
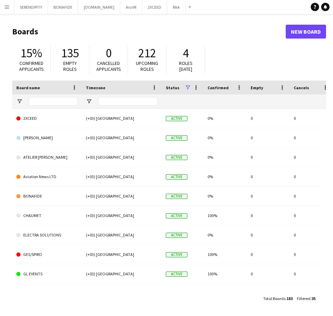
click at [8, 8] on app-icon "Menu" at bounding box center [7, 7] width 6 height 6
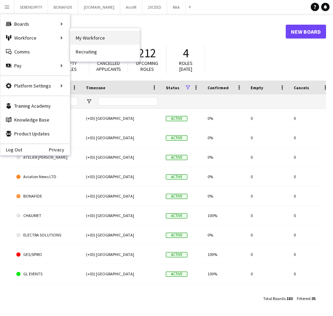
click at [87, 39] on link "My Workforce" at bounding box center [104, 38] width 69 height 14
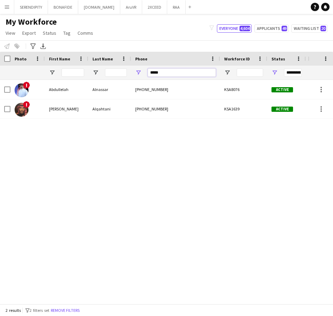
drag, startPoint x: 178, startPoint y: 71, endPoint x: 147, endPoint y: 68, distance: 31.0
click at [147, 68] on div "*****" at bounding box center [175, 73] width 89 height 14
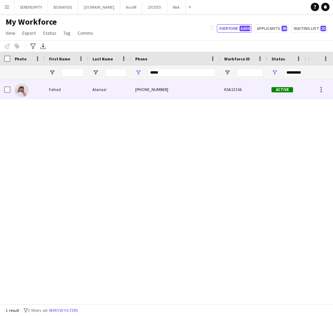
click at [172, 94] on div "+966506296359" at bounding box center [175, 89] width 89 height 19
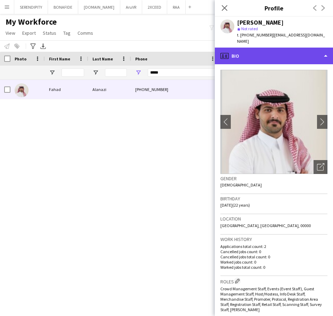
click at [291, 51] on div "profile Bio" at bounding box center [274, 56] width 118 height 17
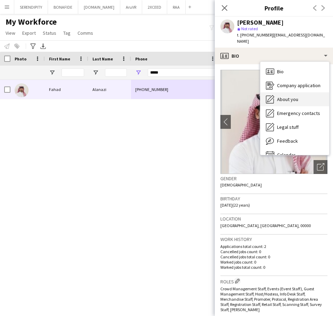
click at [306, 92] on div "About you About you" at bounding box center [294, 99] width 69 height 14
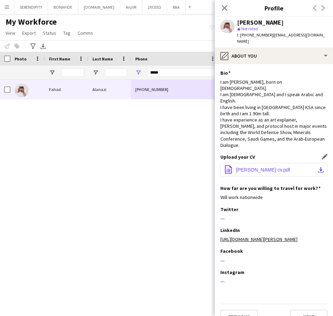
click at [277, 167] on span "Fahad Alanazi’s cv.pdf" at bounding box center [263, 170] width 54 height 6
click at [226, 8] on icon "Close pop-in" at bounding box center [224, 8] width 7 height 7
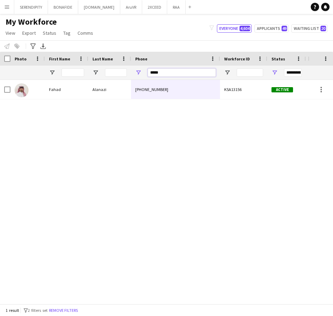
drag, startPoint x: 173, startPoint y: 73, endPoint x: 132, endPoint y: 65, distance: 41.8
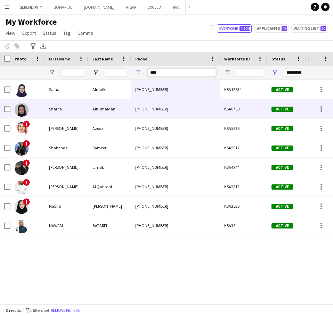
type input "****"
click at [175, 113] on div "+966557198035" at bounding box center [175, 108] width 89 height 19
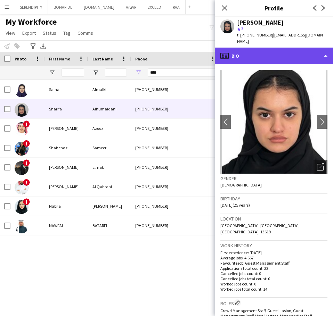
click at [291, 49] on div "profile Bio" at bounding box center [274, 56] width 118 height 17
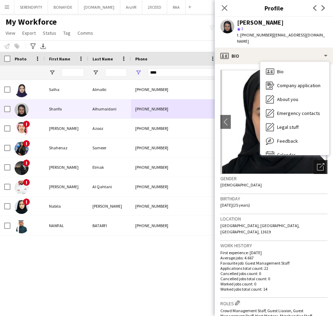
click at [317, 163] on icon "Open photos pop-in" at bounding box center [320, 166] width 7 height 7
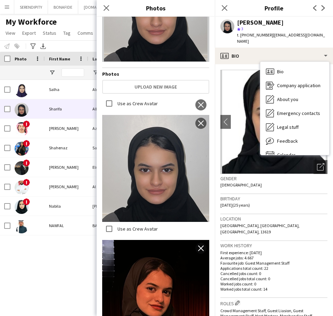
scroll to position [67, 0]
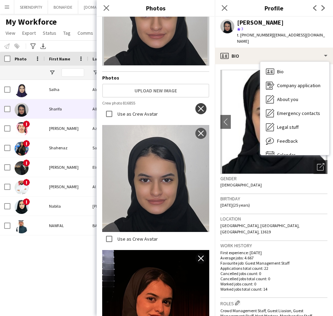
click at [197, 106] on app-icon "close" at bounding box center [200, 109] width 7 height 6
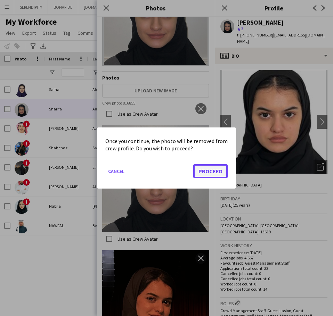
click at [208, 171] on button "Proceed" at bounding box center [210, 171] width 34 height 14
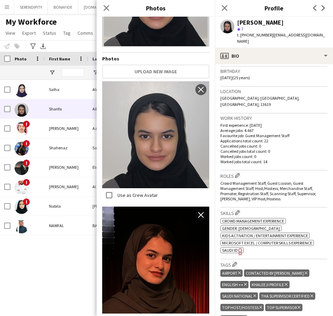
scroll to position [139, 0]
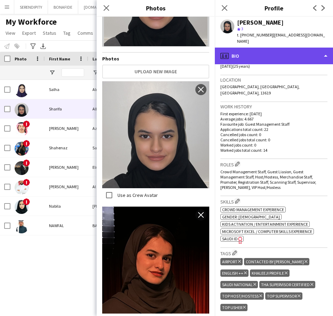
click at [296, 49] on div "profile Bio" at bounding box center [274, 56] width 118 height 17
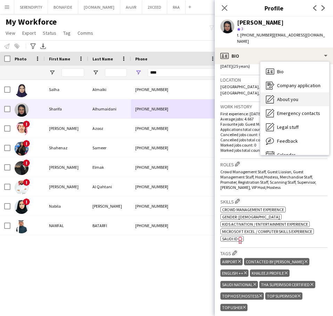
click at [297, 96] on span "About you" at bounding box center [287, 99] width 21 height 6
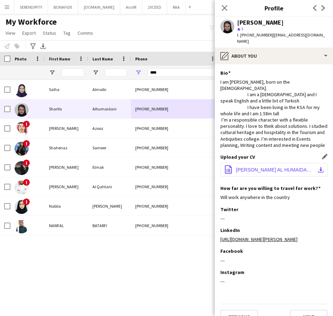
click at [275, 173] on span "SHARIFA AL HUMAIDANI...pdf" at bounding box center [275, 170] width 79 height 6
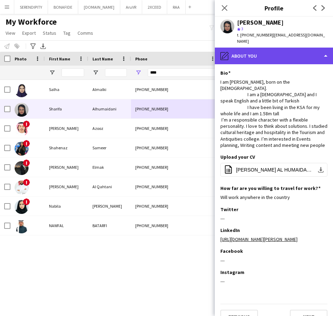
click at [277, 52] on div "pencil4 About you" at bounding box center [274, 56] width 118 height 17
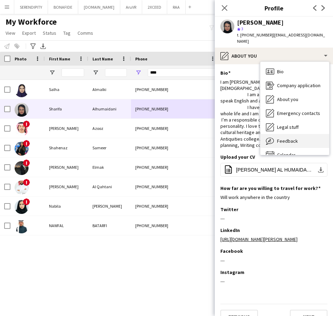
click at [294, 138] on span "Feedback" at bounding box center [287, 141] width 21 height 6
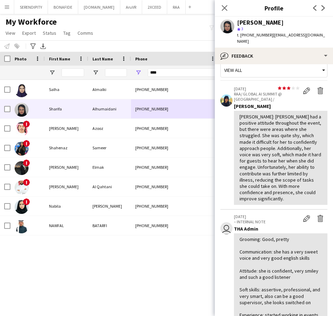
scroll to position [0, 0]
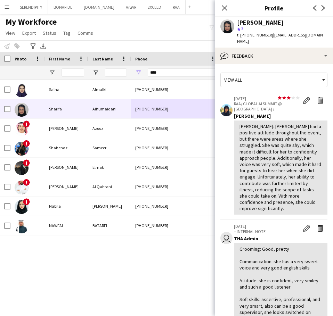
drag, startPoint x: 268, startPoint y: 35, endPoint x: 241, endPoint y: 35, distance: 26.7
click at [241, 35] on div "t. +966557198035 | sharlofa19@hotmail.com" at bounding box center [282, 38] width 90 height 13
copy span "+966557198035"
click at [70, 46] on div "Notify workforce Add to tag Select at least one crew to tag him or her. Advance…" at bounding box center [166, 45] width 333 height 11
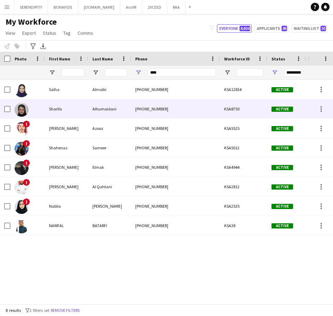
click at [183, 110] on div "+966557198035" at bounding box center [175, 108] width 89 height 19
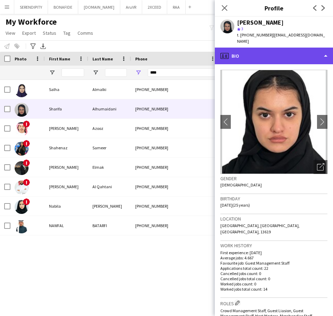
click at [287, 49] on div "profile Bio" at bounding box center [274, 56] width 118 height 17
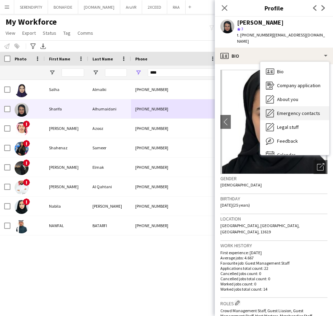
click at [303, 110] on div "Emergency contacts Emergency contacts" at bounding box center [294, 113] width 69 height 14
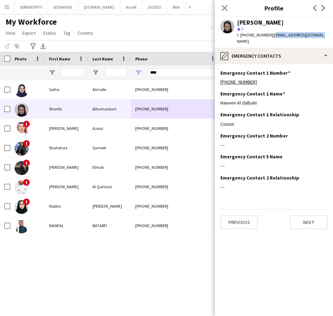
drag, startPoint x: 271, startPoint y: 34, endPoint x: 312, endPoint y: 33, distance: 41.7
click at [312, 33] on span "| sharlofa19@hotmail.com" at bounding box center [281, 37] width 88 height 11
drag, startPoint x: 304, startPoint y: 34, endPoint x: 256, endPoint y: 76, distance: 63.5
click at [256, 79] on div "+966530567318" at bounding box center [273, 82] width 107 height 6
drag, startPoint x: 256, startPoint y: 74, endPoint x: 218, endPoint y: 73, distance: 37.9
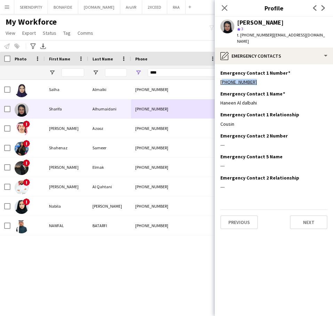
click at [218, 73] on app-section-data-types "Emergency Contact 1 Number Edit this field +966530567318 Emergency Contact 1 Na…" at bounding box center [274, 190] width 118 height 252
copy link "+966530567318"
click at [173, 28] on div "My Workforce View Views Default view Basic Export View TAGS Test New view Updat…" at bounding box center [166, 29] width 333 height 24
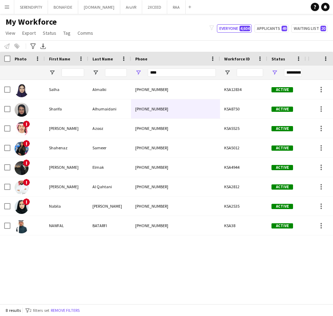
click at [71, 44] on div "Notify workforce Add to tag Select at least one crew to tag him or her. Advance…" at bounding box center [166, 45] width 333 height 11
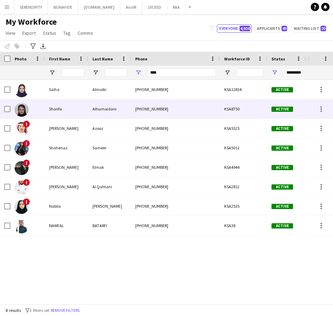
click at [229, 106] on div "KSA8750" at bounding box center [243, 108] width 47 height 19
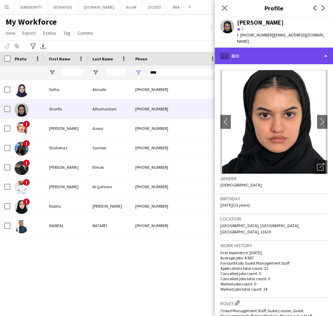
click at [290, 49] on div "profile Bio" at bounding box center [274, 56] width 118 height 17
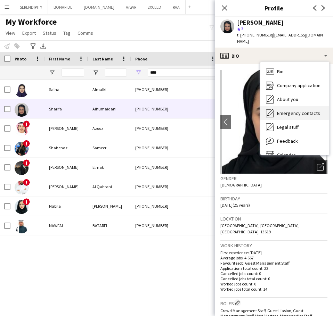
click at [303, 110] on span "Emergency contacts" at bounding box center [298, 113] width 43 height 6
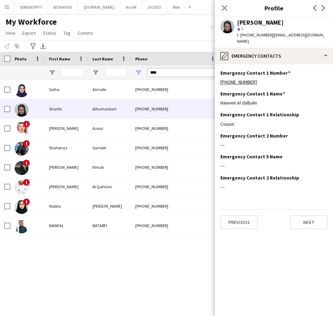
click at [168, 70] on input "****" at bounding box center [182, 72] width 68 height 8
drag, startPoint x: 174, startPoint y: 72, endPoint x: 115, endPoint y: 65, distance: 60.1
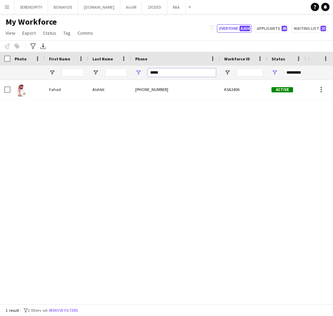
type input "*****"
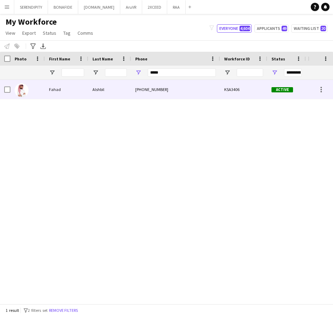
click at [186, 83] on div "+966531059070" at bounding box center [175, 89] width 89 height 19
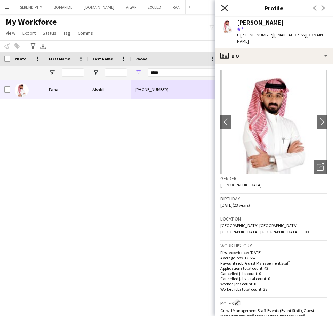
click at [222, 9] on icon "Close pop-in" at bounding box center [224, 8] width 7 height 7
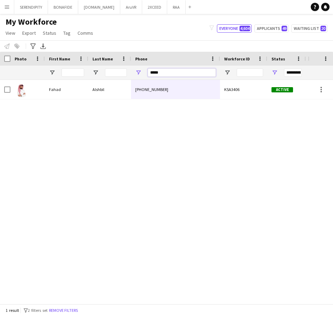
drag, startPoint x: 169, startPoint y: 72, endPoint x: 134, endPoint y: 72, distance: 34.7
click at [134, 72] on div "*****" at bounding box center [175, 73] width 89 height 14
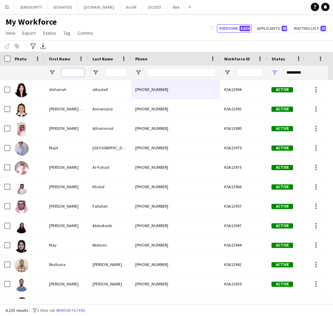
click at [72, 76] on input "First Name Filter Input" at bounding box center [72, 72] width 23 height 8
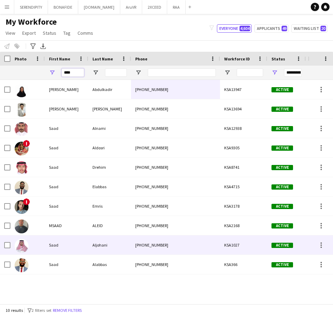
type input "****"
click at [84, 244] on div "Saad" at bounding box center [66, 245] width 43 height 19
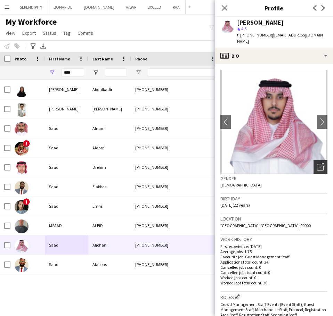
click at [317, 163] on icon "Open photos pop-in" at bounding box center [320, 166] width 7 height 7
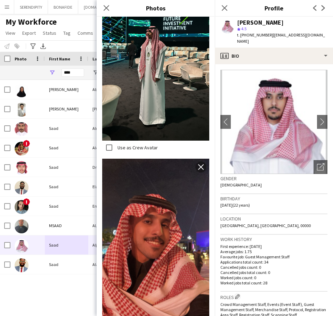
scroll to position [788, 0]
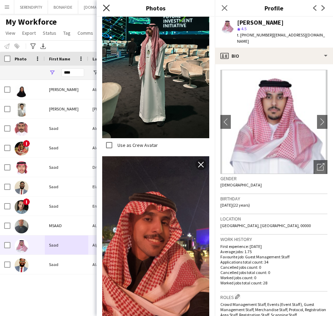
click at [108, 7] on icon "Close pop-in" at bounding box center [106, 8] width 7 height 7
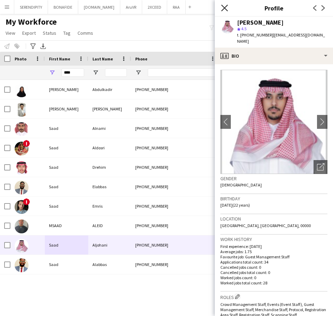
drag, startPoint x: 226, startPoint y: 5, endPoint x: 223, endPoint y: 10, distance: 5.9
click at [226, 5] on icon "Close pop-in" at bounding box center [225, 8] width 6 height 6
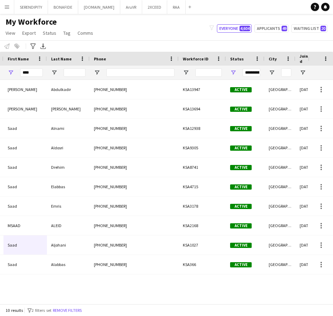
scroll to position [0, 0]
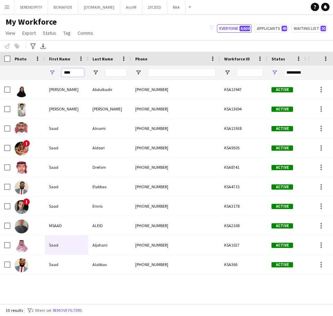
drag, startPoint x: 75, startPoint y: 69, endPoint x: 51, endPoint y: 67, distance: 23.3
click at [51, 67] on div "****" at bounding box center [66, 73] width 43 height 14
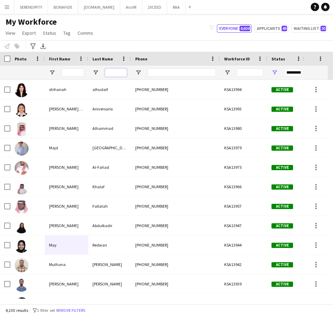
click at [113, 74] on input "Last Name Filter Input" at bounding box center [116, 72] width 22 height 8
paste input "**********"
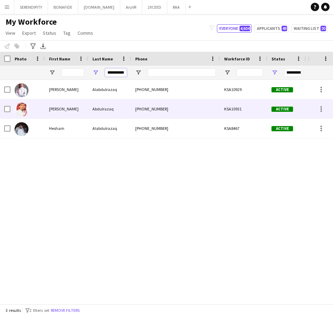
type input "**********"
click at [129, 108] on div "Abdulrazaq" at bounding box center [109, 108] width 43 height 19
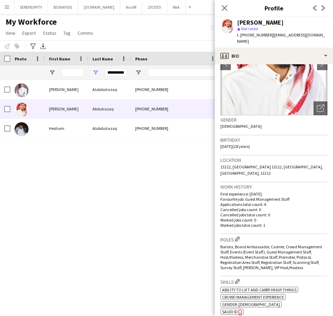
scroll to position [35, 0]
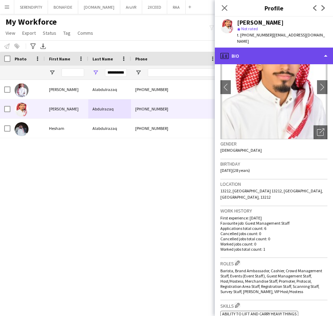
click at [289, 51] on div "profile Bio" at bounding box center [274, 56] width 118 height 17
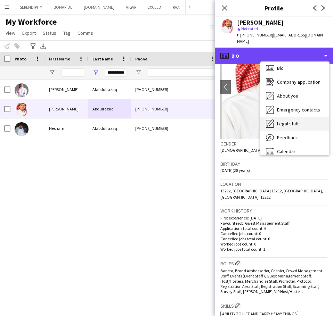
scroll to position [10, 0]
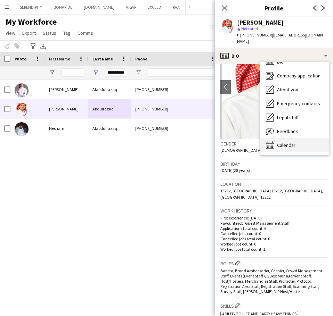
click at [305, 143] on div "Calendar Calendar" at bounding box center [294, 145] width 69 height 14
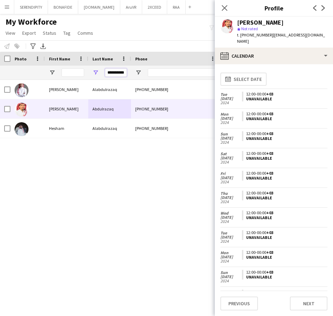
scroll to position [0, 1]
drag, startPoint x: 105, startPoint y: 73, endPoint x: 134, endPoint y: 72, distance: 28.5
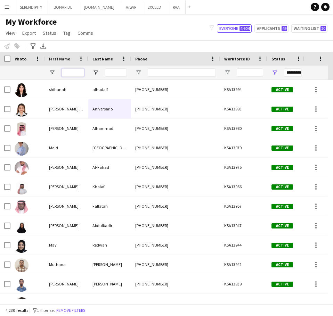
click at [65, 74] on input "First Name Filter Input" at bounding box center [72, 72] width 23 height 8
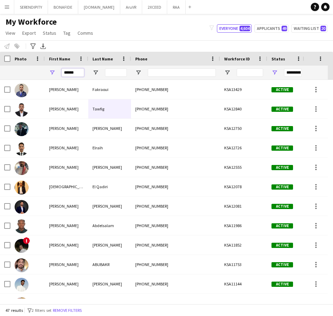
type input "*****"
click at [116, 71] on input "Last Name Filter Input" at bounding box center [116, 72] width 22 height 8
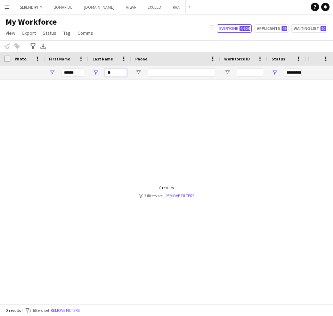
type input "*"
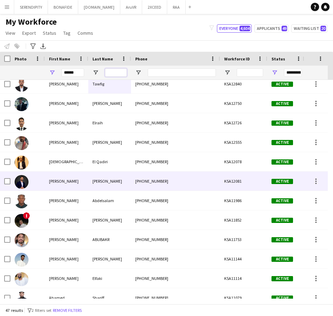
scroll to position [32, 0]
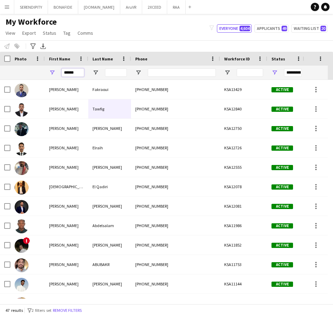
click at [78, 73] on input "*****" at bounding box center [72, 72] width 23 height 8
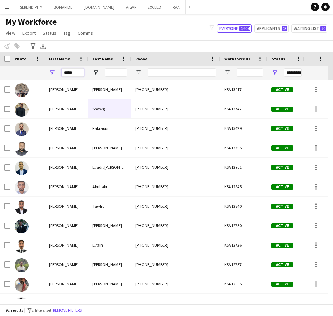
type input "*****"
drag, startPoint x: 77, startPoint y: 72, endPoint x: 54, endPoint y: 73, distance: 23.3
click at [54, 73] on div "*****" at bounding box center [66, 73] width 43 height 14
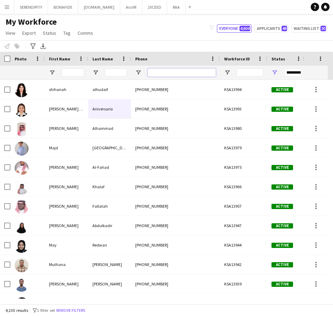
click at [196, 73] on input "Phone Filter Input" at bounding box center [182, 72] width 68 height 8
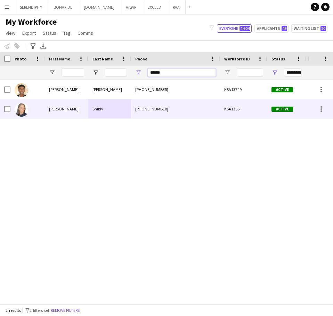
type input "******"
click at [173, 114] on div "+966558325886" at bounding box center [175, 108] width 89 height 19
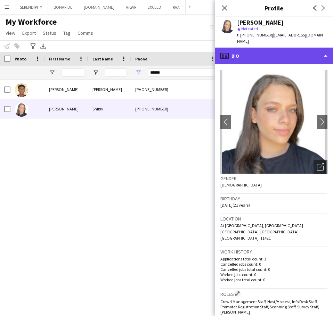
click at [278, 49] on div "profile Bio" at bounding box center [274, 56] width 118 height 17
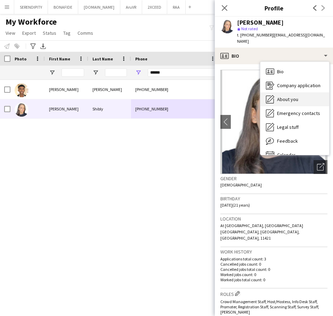
click at [310, 92] on div "About you About you" at bounding box center [294, 99] width 69 height 14
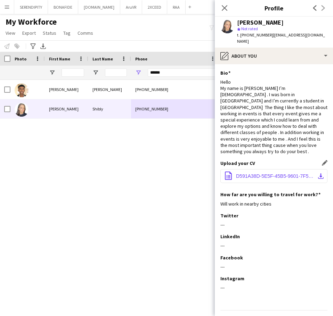
click at [261, 173] on span "D591A38D-5E5F-45B5-9601-7F5D86326CAA.pdf" at bounding box center [275, 176] width 79 height 6
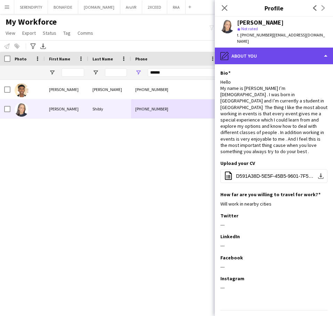
click at [265, 50] on div "pencil4 About you" at bounding box center [274, 56] width 118 height 17
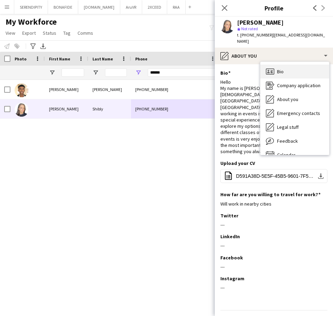
click at [279, 68] on span "Bio" at bounding box center [280, 71] width 7 height 6
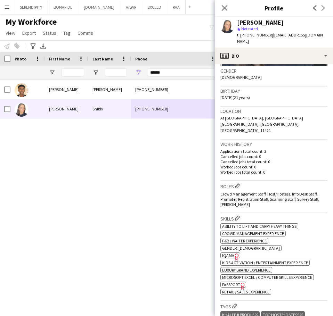
scroll to position [127, 0]
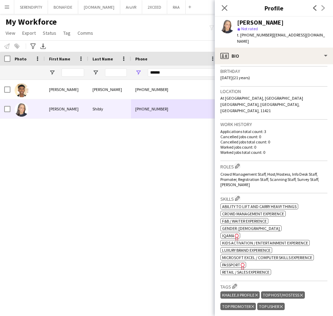
click at [233, 233] on icon "Freelancer has uploaded a photo validation of skill. Click to see" at bounding box center [236, 236] width 7 height 7
click at [222, 8] on icon "Close pop-in" at bounding box center [224, 8] width 7 height 7
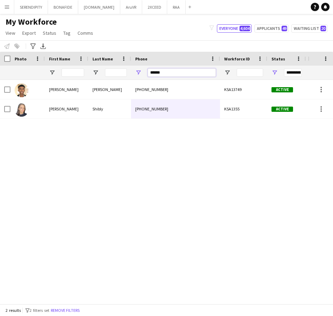
drag, startPoint x: 178, startPoint y: 70, endPoint x: 114, endPoint y: 69, distance: 63.9
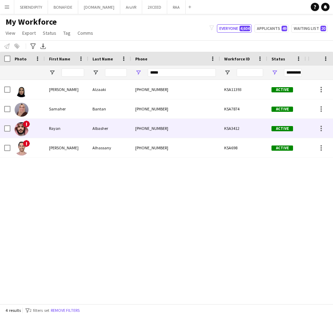
click at [139, 130] on div "+966566995254" at bounding box center [175, 128] width 89 height 19
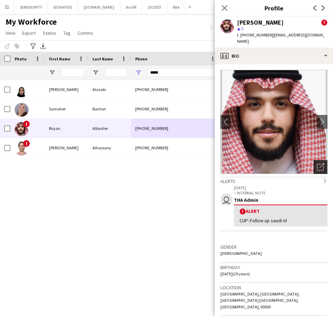
click at [317, 163] on icon "Open photos pop-in" at bounding box center [320, 166] width 7 height 7
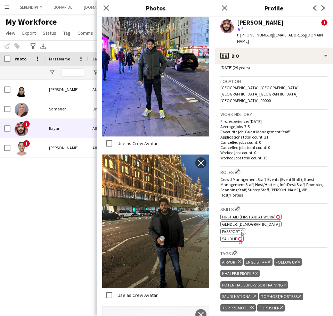
scroll to position [220, 0]
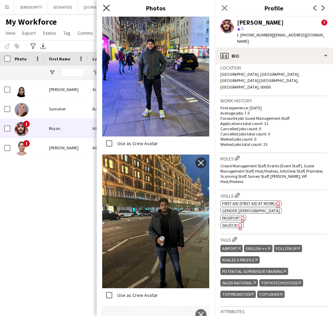
click at [108, 8] on icon "Close pop-in" at bounding box center [106, 8] width 7 height 7
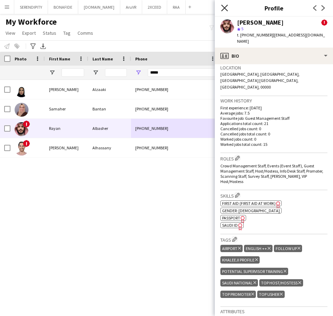
click at [225, 5] on icon "Close pop-in" at bounding box center [224, 8] width 7 height 7
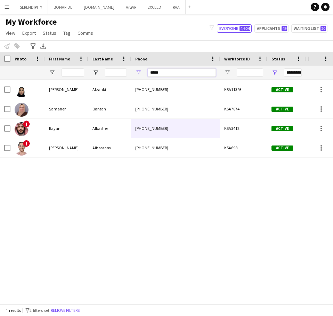
drag, startPoint x: 123, startPoint y: 72, endPoint x: 116, endPoint y: 72, distance: 7.3
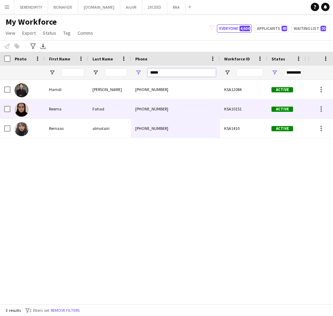
type input "*****"
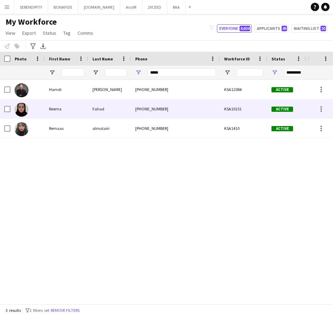
click at [191, 108] on div "+966507055253" at bounding box center [175, 108] width 89 height 19
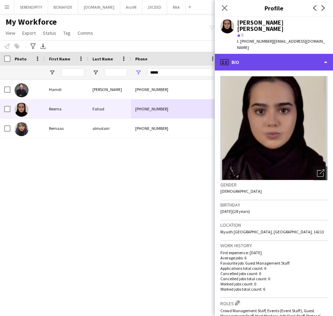
click at [300, 54] on div "profile Bio" at bounding box center [274, 62] width 118 height 17
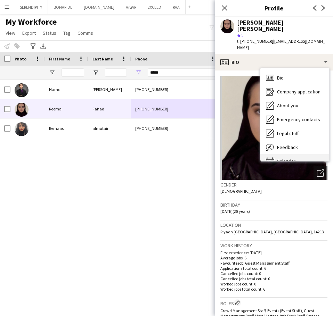
click at [306, 154] on div "Calendar Calendar" at bounding box center [294, 161] width 69 height 14
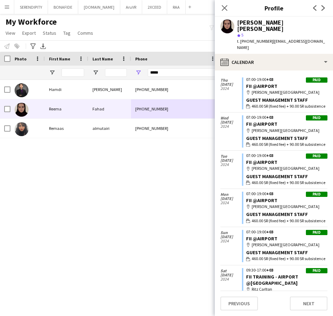
scroll to position [0, 0]
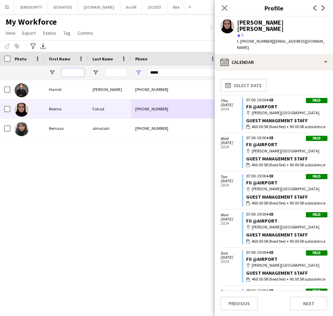
click at [77, 74] on input "First Name Filter Input" at bounding box center [72, 72] width 23 height 8
drag, startPoint x: 187, startPoint y: 73, endPoint x: 142, endPoint y: 74, distance: 45.5
click at [142, 74] on div "*****" at bounding box center [175, 73] width 89 height 14
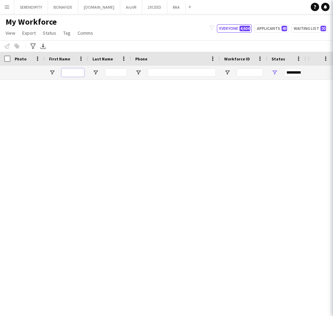
click at [68, 73] on input "First Name Filter Input" at bounding box center [72, 72] width 23 height 8
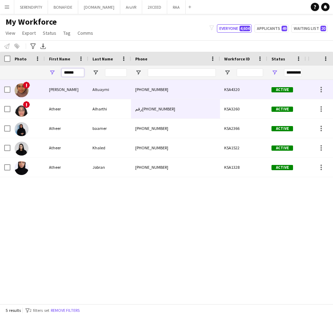
type input "******"
click at [128, 92] on div "‏Altuaymi" at bounding box center [109, 89] width 43 height 19
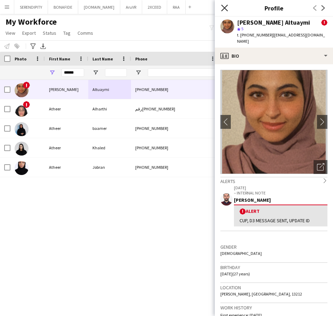
click at [227, 8] on icon "Close pop-in" at bounding box center [224, 8] width 7 height 7
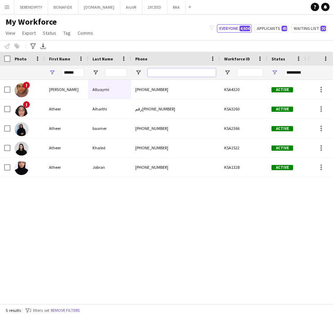
click at [183, 72] on input "Phone Filter Input" at bounding box center [182, 72] width 68 height 8
drag, startPoint x: 77, startPoint y: 74, endPoint x: 51, endPoint y: 74, distance: 26.8
click at [51, 76] on div "******" at bounding box center [66, 73] width 43 height 14
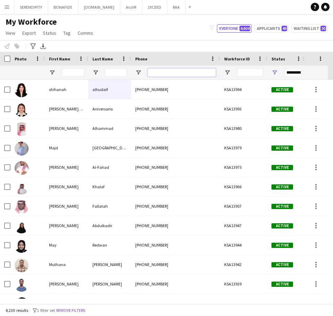
click at [170, 73] on input "Phone Filter Input" at bounding box center [182, 72] width 68 height 8
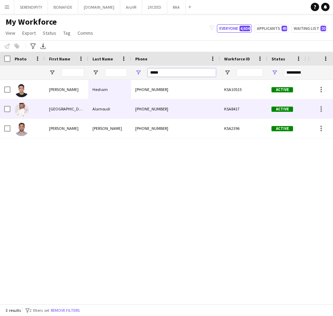
type input "*****"
click at [225, 106] on div "KSA8417" at bounding box center [243, 108] width 47 height 19
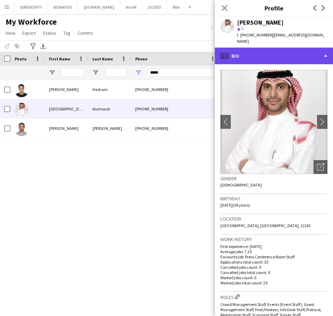
click at [289, 54] on div "profile Bio" at bounding box center [274, 56] width 118 height 17
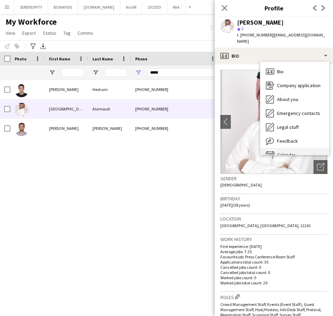
click at [297, 148] on div "Calendar Calendar" at bounding box center [294, 155] width 69 height 14
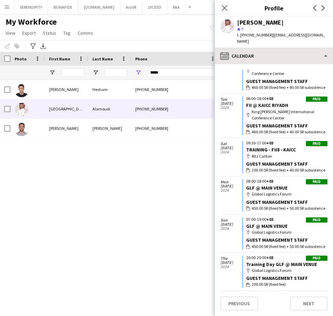
scroll to position [1235, 0]
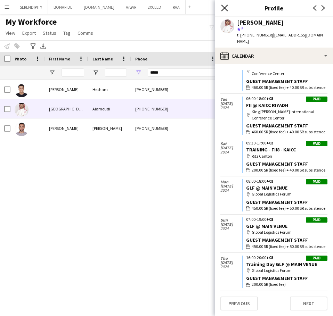
click at [225, 7] on icon at bounding box center [224, 8] width 7 height 7
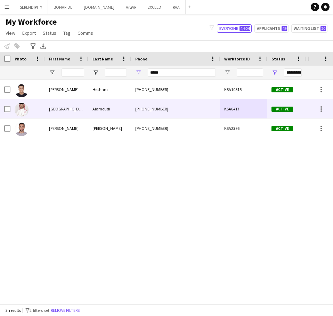
click at [135, 108] on div "+966508191901" at bounding box center [175, 108] width 89 height 19
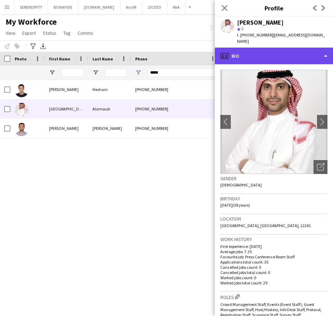
click at [282, 52] on div "profile Bio" at bounding box center [274, 56] width 118 height 17
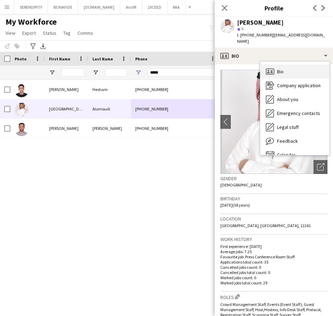
click at [304, 68] on div "Bio Bio" at bounding box center [294, 72] width 69 height 14
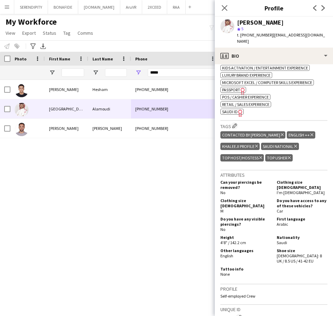
scroll to position [324, 0]
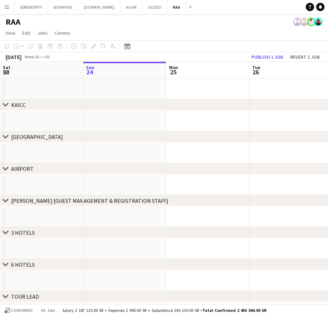
click at [129, 48] on icon "Date picker" at bounding box center [127, 46] width 6 height 6
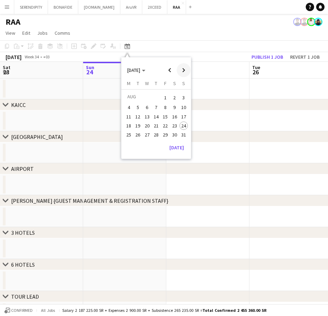
click at [182, 69] on span "Next month" at bounding box center [183, 70] width 14 height 14
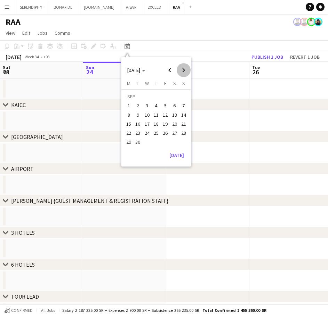
click at [182, 69] on span "Next month" at bounding box center [183, 70] width 14 height 14
click at [126, 142] on span "27" at bounding box center [128, 142] width 8 height 8
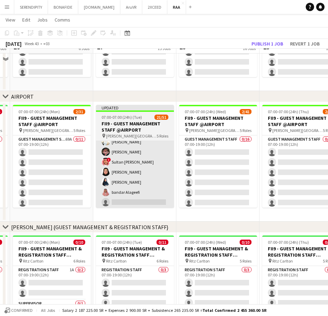
scroll to position [289, 0]
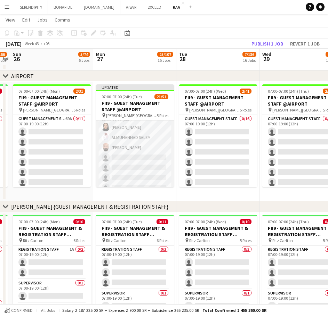
click at [138, 150] on app-card-role "Guest Management Staff 3/17 12:00-00:00 (12h) Nora Abdullah ALMUHANNAD SALEM Yo…" at bounding box center [135, 202] width 78 height 185
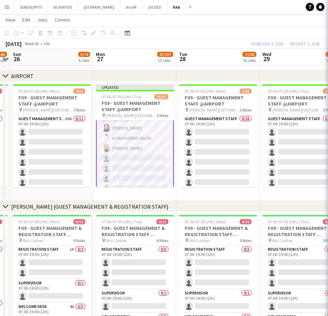
scroll to position [209, 0]
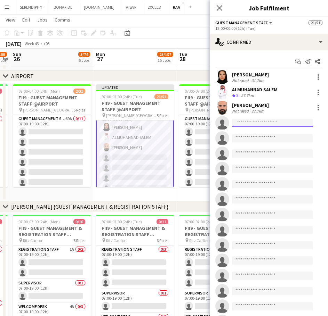
click at [254, 125] on input at bounding box center [272, 123] width 81 height 8
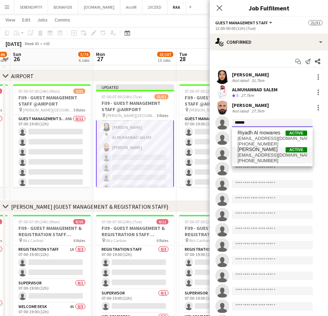
type input "******"
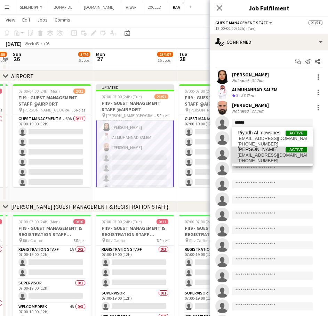
click at [270, 153] on span "riyad922@gmail.com" at bounding box center [271, 156] width 69 height 6
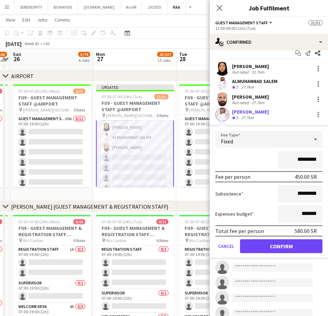
scroll to position [11, 0]
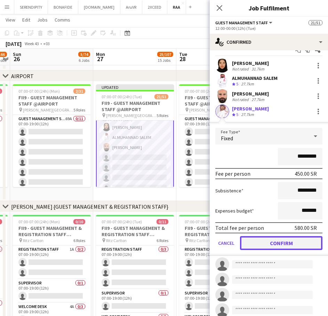
click at [289, 243] on button "Confirm" at bounding box center [281, 243] width 82 height 14
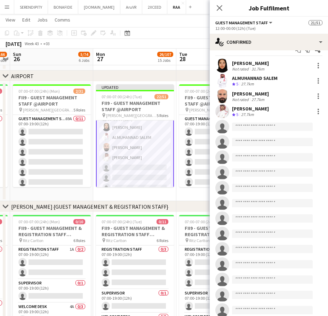
scroll to position [0, 0]
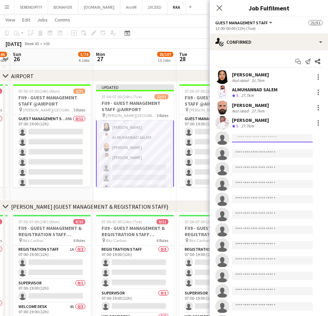
click at [261, 138] on input at bounding box center [272, 138] width 81 height 8
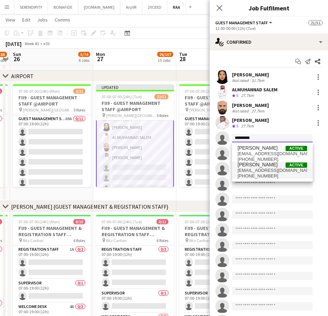
type input "*********"
click at [275, 167] on span "[PERSON_NAME]" at bounding box center [257, 165] width 40 height 6
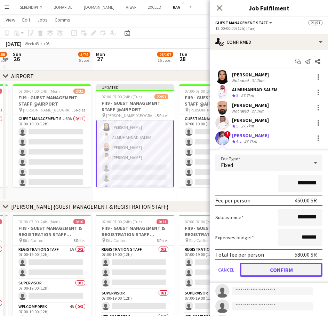
click at [287, 269] on button "Confirm" at bounding box center [281, 270] width 82 height 14
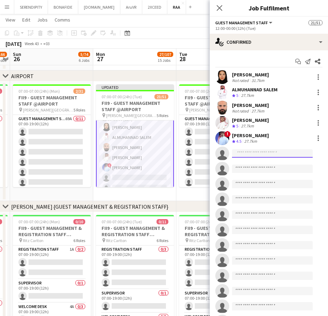
click at [256, 155] on input at bounding box center [272, 153] width 81 height 8
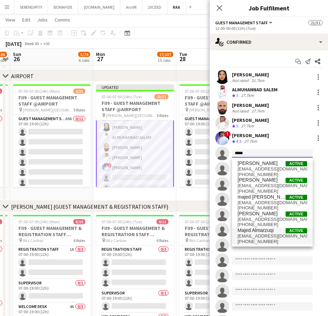
type input "*****"
click at [271, 234] on span "majed-1418@hotmail.com" at bounding box center [271, 236] width 69 height 6
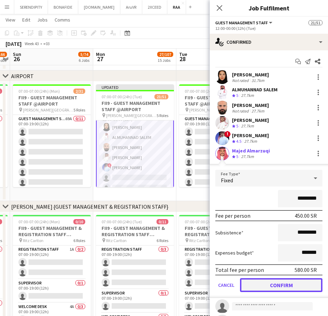
click at [279, 285] on button "Confirm" at bounding box center [281, 285] width 82 height 14
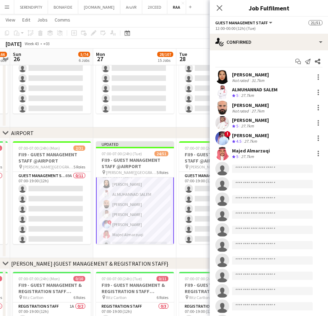
scroll to position [220, 0]
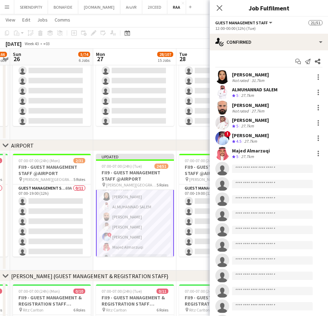
click at [158, 141] on div "chevron-right AIRPORT" at bounding box center [164, 145] width 328 height 11
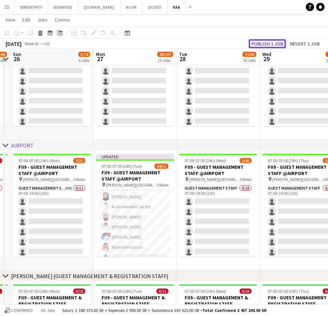
click at [275, 45] on button "Publish 1 job" at bounding box center [266, 43] width 37 height 9
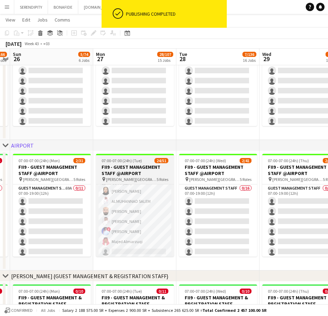
click at [143, 173] on h3 "FII9 - GUEST MANAGEMENT STAFF @AIRPORT" at bounding box center [135, 170] width 78 height 13
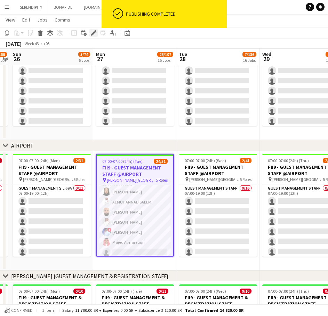
click at [92, 36] on div "Edit" at bounding box center [93, 33] width 8 height 8
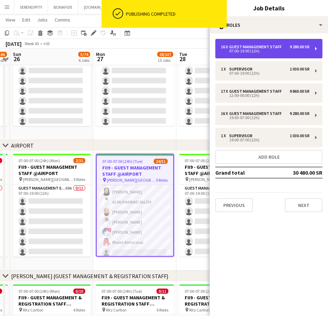
click at [282, 49] on div "07:00-19:00 (12h)" at bounding box center [265, 50] width 89 height 3
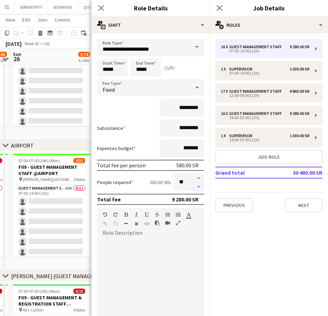
click at [193, 188] on button "button" at bounding box center [198, 187] width 11 height 9
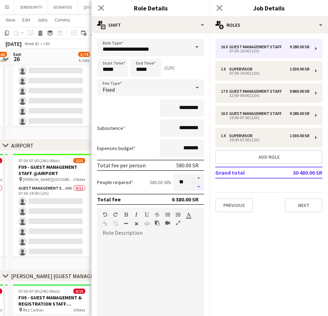
click at [193, 188] on button "button" at bounding box center [198, 187] width 11 height 9
type input "*"
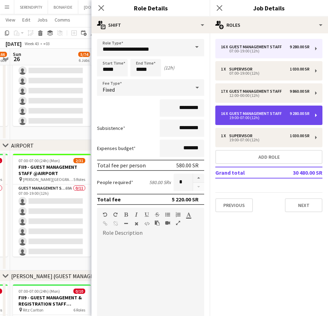
click at [270, 117] on div "19:00-07:00 (12h)" at bounding box center [265, 117] width 89 height 3
type input "*****"
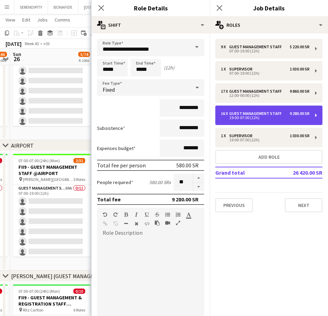
scroll to position [138, 0]
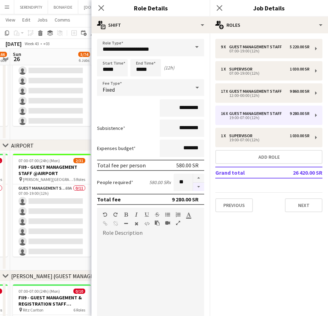
click at [193, 188] on button "button" at bounding box center [198, 187] width 11 height 9
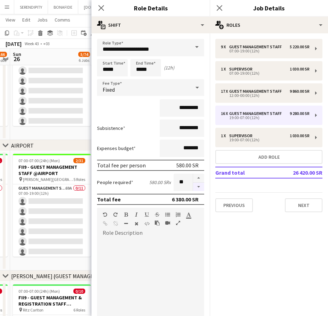
click at [193, 188] on button "button" at bounding box center [198, 187] width 11 height 9
type input "*"
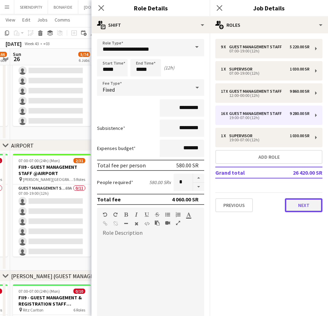
click at [302, 206] on button "Next" at bounding box center [304, 205] width 38 height 14
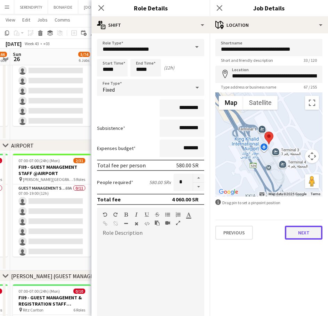
click at [300, 233] on button "Next" at bounding box center [304, 233] width 38 height 14
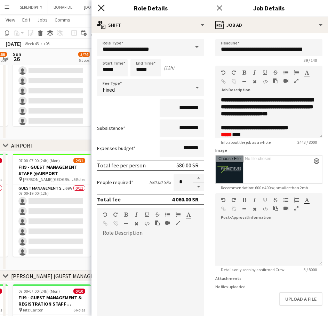
click at [102, 9] on icon at bounding box center [101, 8] width 7 height 7
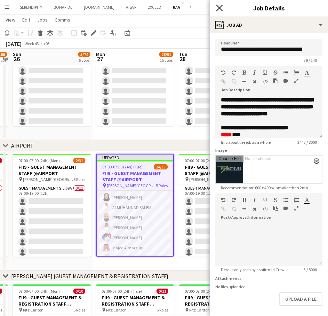
click at [222, 9] on icon "Close pop-in" at bounding box center [219, 8] width 7 height 7
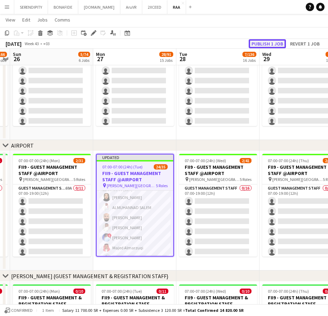
click at [278, 42] on button "Publish 1 job" at bounding box center [266, 43] width 37 height 9
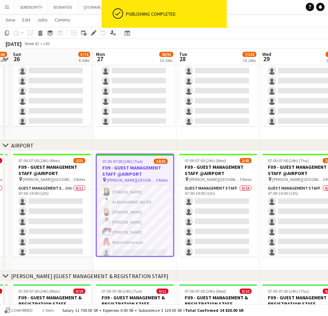
click at [131, 171] on h3 "FII9 - GUEST MANAGEMENT STAFF @AIRPORT" at bounding box center [135, 171] width 76 height 13
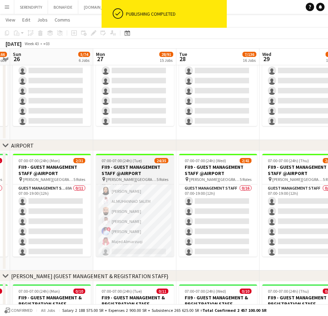
click at [143, 173] on h3 "FII9 - GUEST MANAGEMENT STAFF @AIRPORT" at bounding box center [135, 170] width 78 height 13
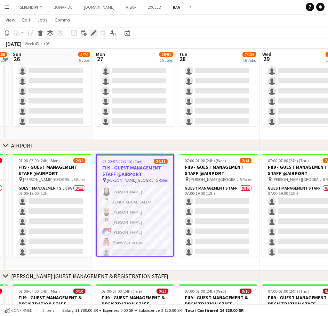
click at [93, 31] on icon "Edit" at bounding box center [94, 33] width 6 height 6
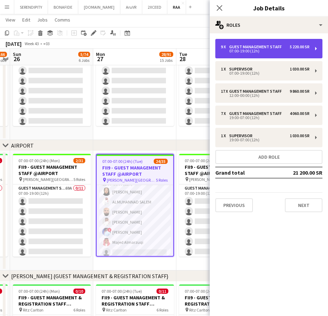
click at [270, 50] on div "07:00-19:00 (12h)" at bounding box center [265, 50] width 89 height 3
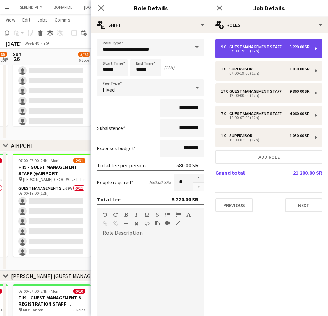
click at [270, 50] on div "07:00-19:00 (12h)" at bounding box center [265, 50] width 89 height 3
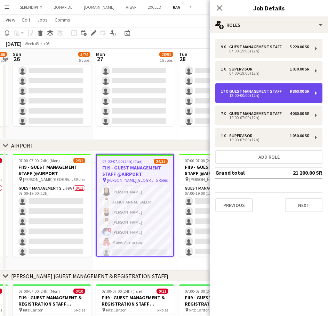
click at [260, 94] on div "12:00-00:00 (12h)" at bounding box center [265, 95] width 89 height 3
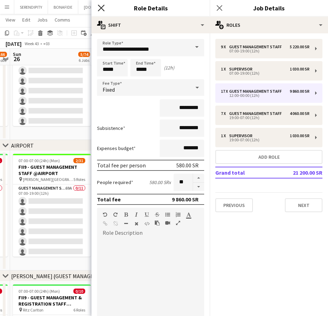
click at [98, 5] on icon "Close pop-in" at bounding box center [101, 8] width 7 height 7
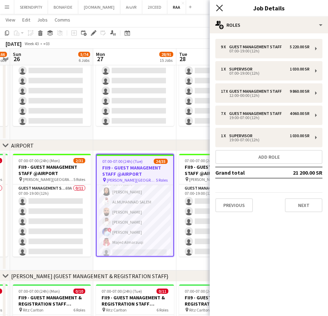
click at [218, 6] on icon "Close pop-in" at bounding box center [219, 8] width 7 height 7
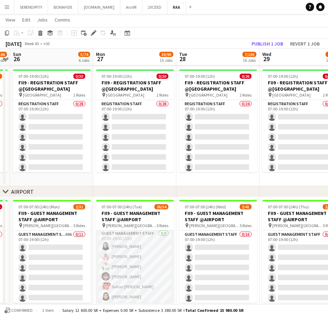
scroll to position [0, 0]
click at [141, 249] on app-card-role "Guest Management Staff 8/8 07:00-19:00 (12h) Noura Alsadoun Abdullah Alshehri I…" at bounding box center [135, 278] width 78 height 94
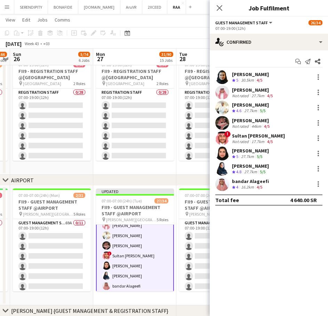
scroll to position [21, 0]
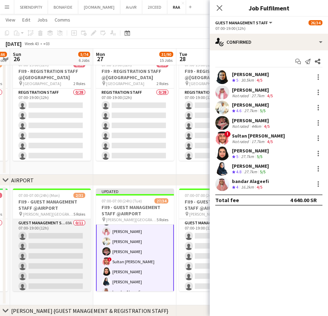
click at [49, 247] on app-card-role "Guest Management Staff 69A 0/11 07:00-19:00 (12h) single-neutral-actions single…" at bounding box center [52, 281] width 78 height 124
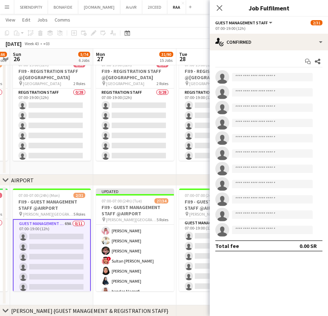
scroll to position [20, 0]
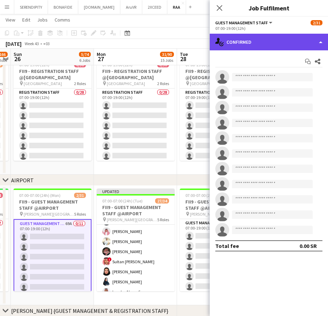
click at [246, 36] on div "single-neutral-actions-check-2 Confirmed" at bounding box center [268, 42] width 118 height 17
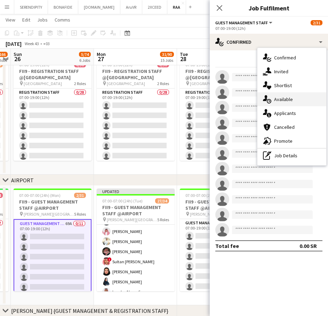
click at [298, 98] on div "single-neutral-actions-upload Available" at bounding box center [291, 99] width 69 height 14
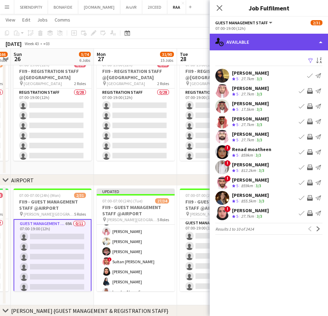
click at [273, 41] on div "single-neutral-actions-upload Available" at bounding box center [268, 42] width 118 height 17
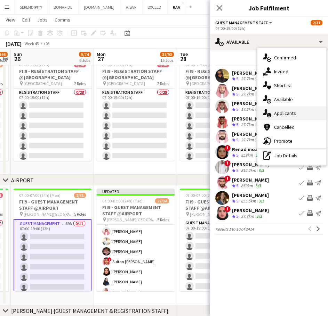
click at [298, 114] on div "single-neutral-actions-information Applicants" at bounding box center [291, 113] width 69 height 14
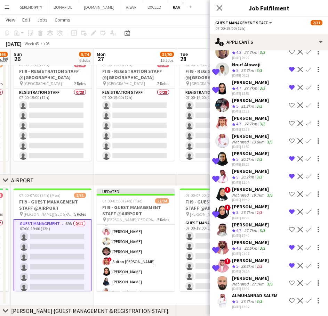
scroll to position [1021, 0]
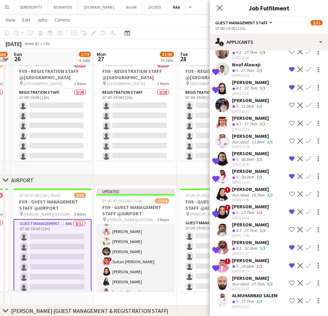
click at [144, 240] on app-card-role "Guest Management Staff 8/8 07:00-19:00 (12h) Noura Alsadoun Abdullah Alshehri I…" at bounding box center [136, 252] width 78 height 94
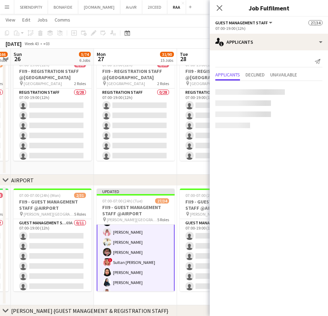
scroll to position [21, 0]
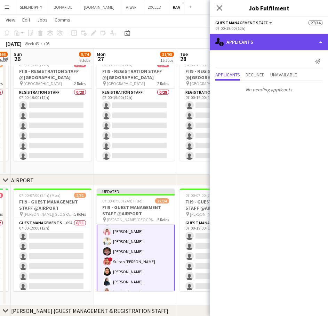
click at [286, 38] on div "single-neutral-actions-information Applicants" at bounding box center [268, 42] width 118 height 17
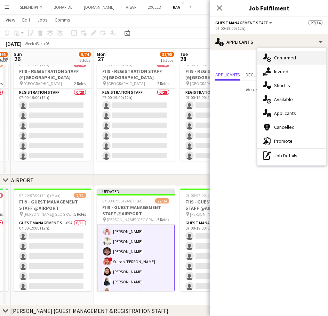
click at [300, 60] on div "single-neutral-actions-check-2 Confirmed" at bounding box center [291, 58] width 69 height 14
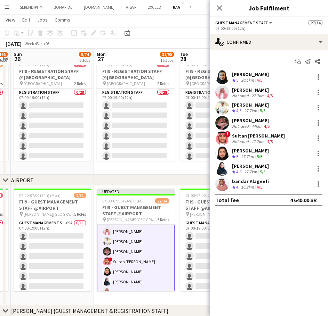
click at [270, 78] on div "Noura Alsadoun Crew rating 5 30.5km 4/5" at bounding box center [268, 77] width 118 height 14
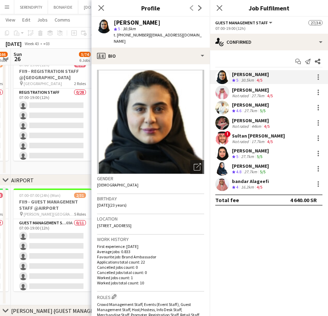
drag, startPoint x: 145, startPoint y: 35, endPoint x: 153, endPoint y: 35, distance: 7.3
click at [153, 35] on span "| snouras30@gmail.com" at bounding box center [158, 37] width 88 height 11
click at [186, 35] on span "| snouras30@gmail.com" at bounding box center [158, 37] width 88 height 11
drag, startPoint x: 186, startPoint y: 35, endPoint x: 147, endPoint y: 36, distance: 38.6
click at [147, 36] on span "| snouras30@gmail.com" at bounding box center [158, 37] width 88 height 11
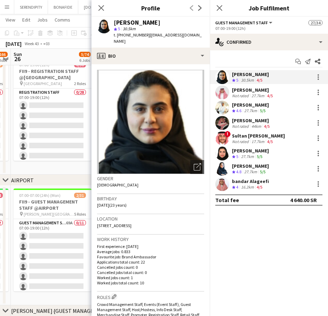
copy span "snouras30@gmail.com"
click at [259, 91] on div "Abdullah Alshehri" at bounding box center [253, 90] width 42 height 6
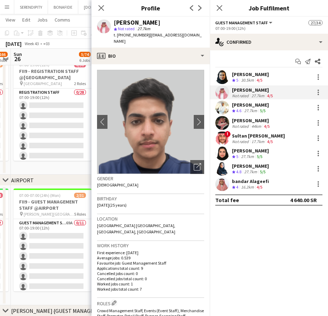
drag, startPoint x: 182, startPoint y: 35, endPoint x: 147, endPoint y: 36, distance: 35.4
click at [147, 36] on span "| abj3111@gmail.com" at bounding box center [158, 37] width 88 height 11
copy span "abj3111@gmail.com"
click at [260, 104] on div "Ibrahim Alaqeel" at bounding box center [250, 105] width 37 height 6
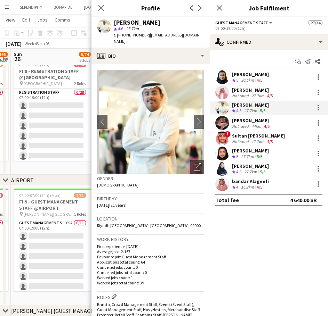
drag, startPoint x: 186, startPoint y: 34, endPoint x: 147, endPoint y: 36, distance: 39.7
click at [147, 36] on span "| iybinaqeel@gmail.com" at bounding box center [158, 37] width 88 height 11
copy span "iybinaqeel@gmail.com"
click at [268, 122] on div "Hamed Alharthi" at bounding box center [251, 120] width 39 height 6
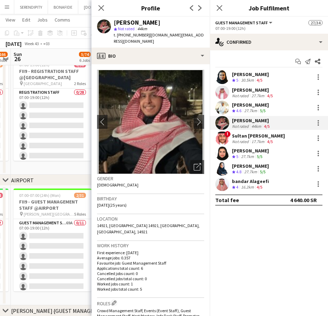
drag, startPoint x: 186, startPoint y: 35, endPoint x: 146, endPoint y: 37, distance: 40.0
click at [146, 37] on span "| 7amedl.dk@gmail.com" at bounding box center [159, 37] width 90 height 11
click at [190, 30] on div "Hamed Alharthi star Not rated 44km t. +966509023666 | 7amedl.dk@gmail.com" at bounding box center [150, 32] width 118 height 31
drag, startPoint x: 187, startPoint y: 35, endPoint x: 146, endPoint y: 37, distance: 40.7
click at [146, 37] on div "Hamed Alharthi star Not rated 44km t. +966509023666 | 7amedl.dk@gmail.com" at bounding box center [150, 32] width 118 height 31
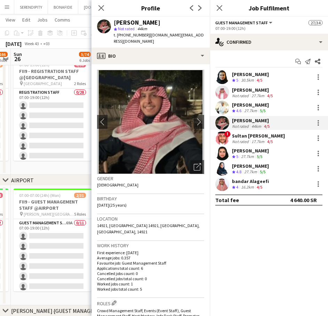
copy span "7amedl.dk@gmail.com"
click at [265, 138] on div "Sultan Bin Turki Alageefi" at bounding box center [258, 136] width 53 height 6
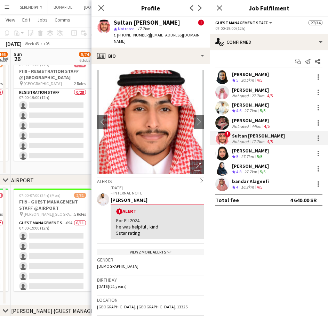
drag, startPoint x: 192, startPoint y: 34, endPoint x: 146, endPoint y: 39, distance: 46.5
click at [146, 39] on div "Sultan Bin Turki Alageefi ! star Not rated 17.7km t. +966532525299 | turkisulta…" at bounding box center [150, 32] width 118 height 31
copy span "turkisultan63@gmail.com"
drag, startPoint x: 279, startPoint y: 155, endPoint x: 276, endPoint y: 152, distance: 3.7
click at [279, 155] on div "Noura Alsaid Crew rating 5 27.7km 5/5" at bounding box center [268, 154] width 118 height 14
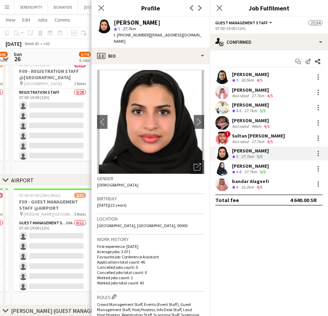
drag, startPoint x: 190, startPoint y: 34, endPoint x: 147, endPoint y: 36, distance: 43.1
click at [147, 36] on span "| nourasd2295@gmail.com" at bounding box center [158, 37] width 88 height 11
copy span "nourasd2295@gmail.com"
click at [285, 169] on div "Rina Alamoudi Crew rating 4.8 27.7km 5/5" at bounding box center [268, 169] width 118 height 14
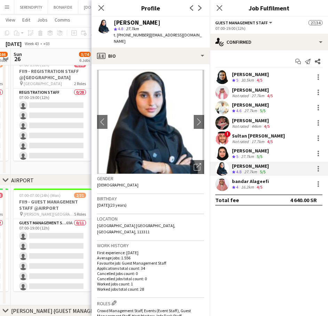
drag, startPoint x: 193, startPoint y: 34, endPoint x: 146, endPoint y: 34, distance: 46.9
click at [146, 34] on span "| rinaalamoudiii@gmail.com" at bounding box center [158, 37] width 88 height 11
copy span "rinaalamoudiii@gmail.com"
click at [271, 92] on div "Abdullah Alshehri" at bounding box center [253, 90] width 42 height 6
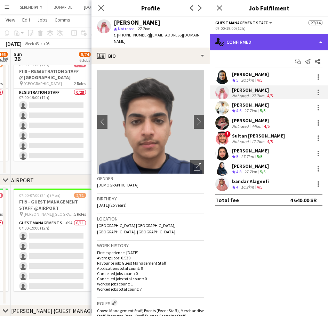
click at [246, 38] on div "single-neutral-actions-check-2 Confirmed" at bounding box center [268, 42] width 118 height 17
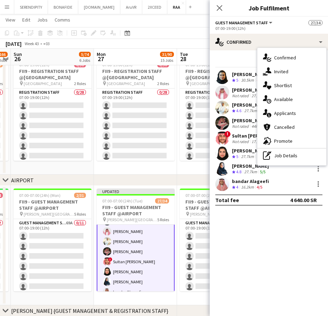
click at [272, 242] on mat-expansion-panel "check Confirmed Start chat Send notification Share Noura Alsadoun Crew rating 5…" at bounding box center [268, 183] width 118 height 266
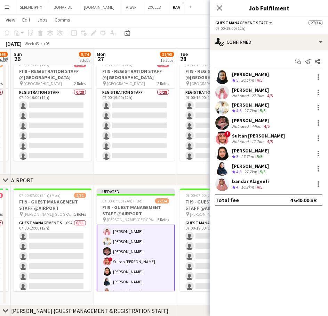
click at [278, 91] on div "Abdullah Alshehri Not rated 27.7km 4/5" at bounding box center [268, 92] width 118 height 14
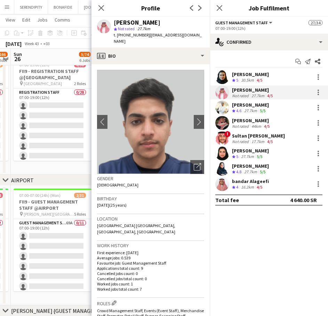
drag, startPoint x: 181, startPoint y: 34, endPoint x: 146, endPoint y: 36, distance: 35.1
click at [146, 36] on span "| abj3111@gmail.com" at bounding box center [158, 37] width 88 height 11
copy span "abj3111@gmail.com"
click at [268, 187] on div "bandar Alageefi Crew rating 4 16.2km 4/5" at bounding box center [268, 184] width 118 height 14
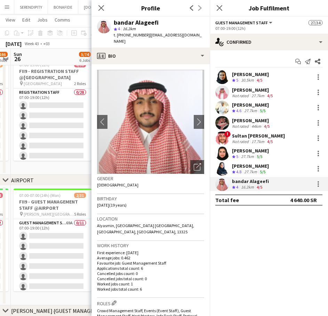
drag, startPoint x: 188, startPoint y: 36, endPoint x: 146, endPoint y: 38, distance: 41.7
click at [146, 38] on div "bandar Alageefi star 4 16.2km t. +966530007233 | tma020700@gmail.com" at bounding box center [150, 32] width 118 height 31
copy span "tma020700@gmail.com"
click at [268, 77] on div "Noura Alsadoun Crew rating 5 30.5km 4/5" at bounding box center [268, 77] width 118 height 14
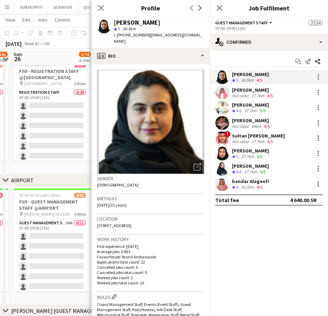
click at [268, 91] on div "Abdullah Alshehri" at bounding box center [253, 90] width 42 height 6
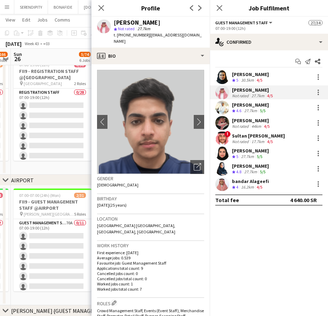
click at [275, 108] on div "Ibrahim Alaqeel Crew rating 4.6 27.7km 5/5" at bounding box center [268, 108] width 118 height 14
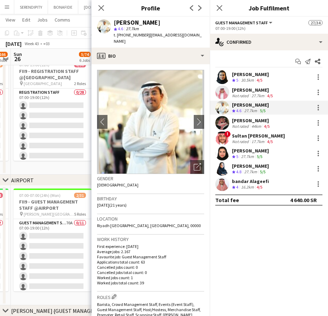
click at [275, 123] on div "Hamed Alharthi Not rated 44km 4/5" at bounding box center [268, 123] width 118 height 14
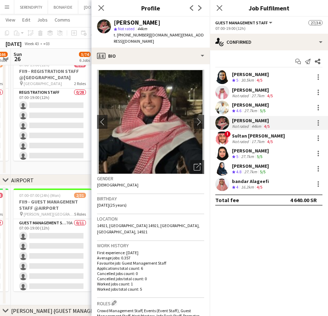
click at [283, 137] on div "Sultan Bin Turki Alageefi" at bounding box center [258, 136] width 53 height 6
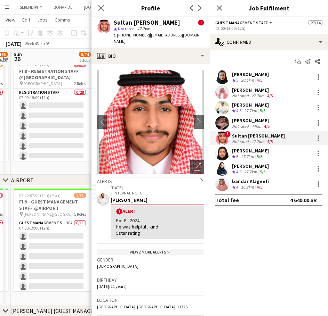
click at [270, 152] on div "Noura Alsaid Crew rating 5 27.7km 5/5" at bounding box center [268, 154] width 118 height 14
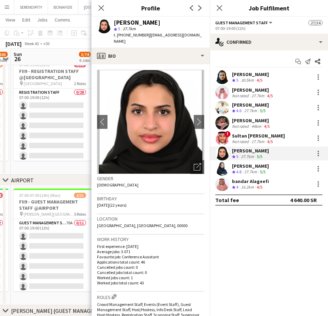
click at [272, 181] on div "bandar Alageefi Crew rating 4 16.2km 4/5" at bounding box center [268, 184] width 118 height 14
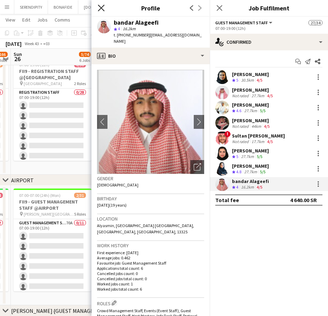
click at [101, 9] on icon "Close pop-in" at bounding box center [101, 8] width 7 height 7
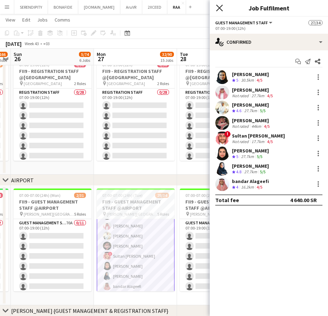
click at [216, 8] on icon "Close pop-in" at bounding box center [219, 8] width 7 height 7
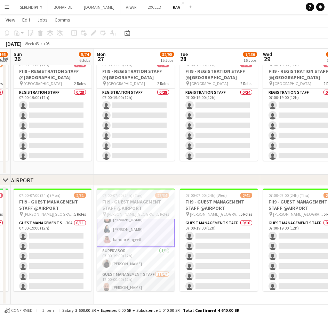
scroll to position [67, 0]
click at [139, 259] on app-card-role "Supervisor 1/1 07:00-19:00 (12h) Mariam Abdullah alasiga" at bounding box center [136, 260] width 78 height 24
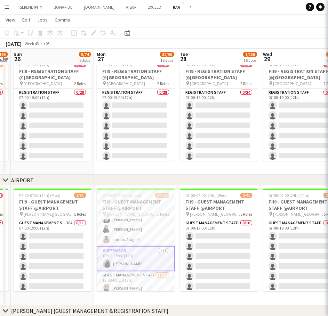
scroll to position [66, 0]
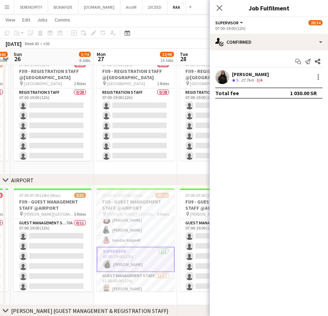
click at [267, 76] on div "Mariam Abdullah alasiga" at bounding box center [250, 74] width 37 height 6
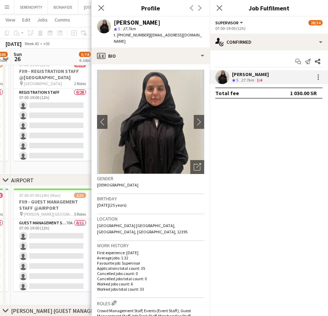
drag, startPoint x: 190, startPoint y: 35, endPoint x: 147, endPoint y: 37, distance: 43.8
click at [147, 37] on span "| mariamosiqa@gmail.com" at bounding box center [158, 37] width 88 height 11
copy span "mariamosiqa@gmail.com"
drag, startPoint x: 143, startPoint y: 34, endPoint x: 119, endPoint y: 37, distance: 24.2
click at [119, 37] on span "t. +966500265577" at bounding box center [132, 34] width 36 height 5
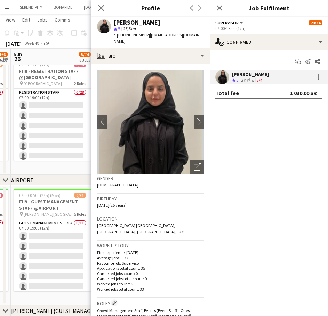
drag, startPoint x: 143, startPoint y: 35, endPoint x: 118, endPoint y: 35, distance: 25.7
click at [118, 35] on span "t. +966500265577" at bounding box center [132, 34] width 36 height 5
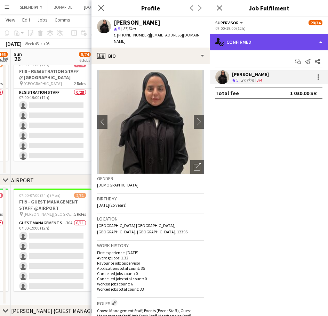
click at [257, 42] on div "single-neutral-actions-check-2 Confirmed" at bounding box center [268, 42] width 118 height 17
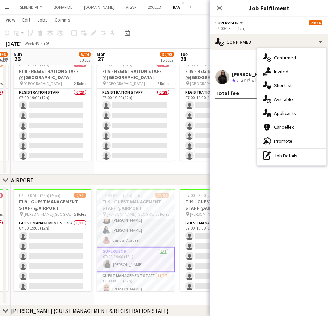
click at [133, 228] on app-card-role "Guest Management Staff 8/8 07:00-19:00 (12h) Noura Alsadoun Abdullah Alshehri I…" at bounding box center [136, 200] width 78 height 94
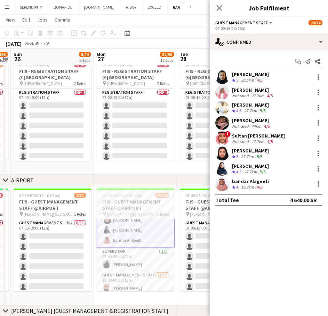
click at [271, 76] on div "Noura Alsadoun Crew rating 5 30.5km 4/5" at bounding box center [268, 77] width 118 height 14
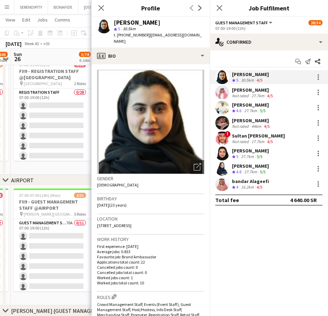
drag, startPoint x: 144, startPoint y: 34, endPoint x: 118, endPoint y: 34, distance: 26.1
click at [118, 34] on span "t. +966537268293" at bounding box center [132, 34] width 36 height 5
click at [270, 91] on div "Abdullah Alshehri" at bounding box center [253, 90] width 42 height 6
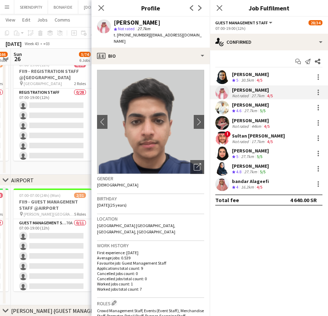
drag, startPoint x: 143, startPoint y: 34, endPoint x: 117, endPoint y: 34, distance: 25.7
click at [117, 34] on span "t. +966554811235" at bounding box center [132, 34] width 36 height 5
click at [264, 106] on div "Ibrahim Alaqeel" at bounding box center [250, 105] width 37 height 6
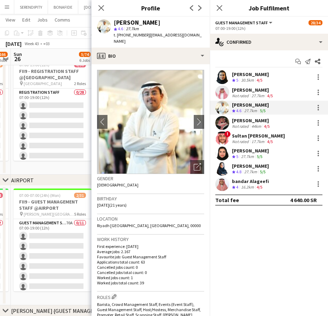
drag, startPoint x: 144, startPoint y: 36, endPoint x: 118, endPoint y: 35, distance: 26.1
click at [118, 35] on span "t. +966555402104" at bounding box center [132, 34] width 36 height 5
click at [263, 119] on div "Hamed Alharthi" at bounding box center [251, 120] width 39 height 6
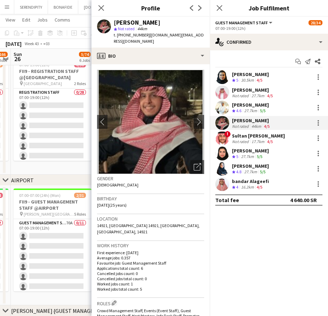
drag, startPoint x: 143, startPoint y: 36, endPoint x: 135, endPoint y: 36, distance: 7.7
click at [135, 36] on span "t. +966509023666" at bounding box center [132, 34] width 36 height 5
click at [145, 36] on span "| 7amedl.dk@gmail.com" at bounding box center [159, 37] width 90 height 11
drag, startPoint x: 143, startPoint y: 36, endPoint x: 118, endPoint y: 36, distance: 25.7
click at [118, 36] on span "t. +966509023666" at bounding box center [132, 34] width 36 height 5
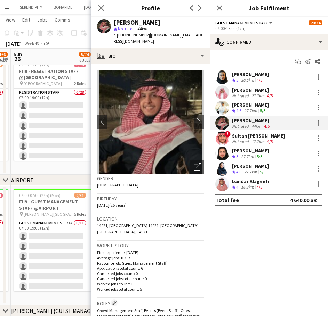
click at [273, 136] on div "Sultan Bin Turki Alageefi" at bounding box center [258, 136] width 53 height 6
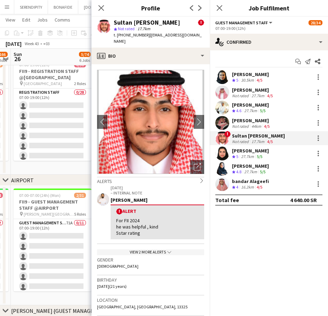
drag, startPoint x: 143, startPoint y: 35, endPoint x: 118, endPoint y: 37, distance: 25.4
click at [118, 37] on span "t. +966532525299" at bounding box center [132, 34] width 36 height 5
click at [267, 168] on div "Rina Alamoudi Crew rating 4.8 27.7km 5/5" at bounding box center [268, 169] width 118 height 14
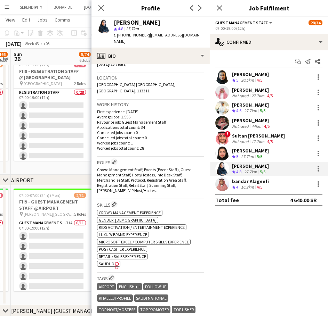
scroll to position [185, 0]
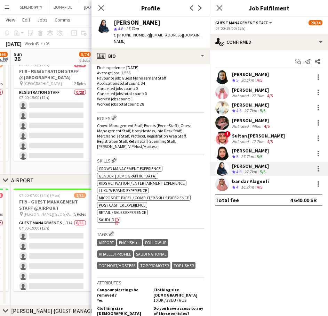
click at [110, 217] on span "SAUDI ID" at bounding box center [107, 219] width 16 height 5
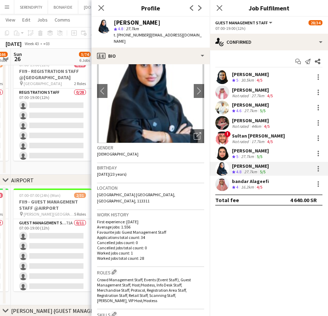
scroll to position [0, 0]
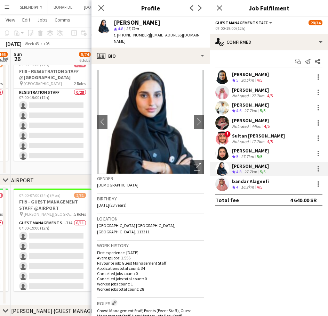
click at [271, 152] on div "Noura Alsaid Crew rating 5 27.7km 5/5" at bounding box center [268, 154] width 118 height 14
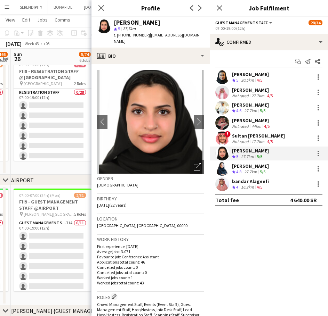
drag, startPoint x: 143, startPoint y: 35, endPoint x: 117, endPoint y: 38, distance: 25.8
click at [117, 38] on span "t. +966560038230" at bounding box center [132, 34] width 36 height 5
click at [267, 180] on div "bandar Alageefi Crew rating 4 16.2km 4/5" at bounding box center [268, 184] width 118 height 14
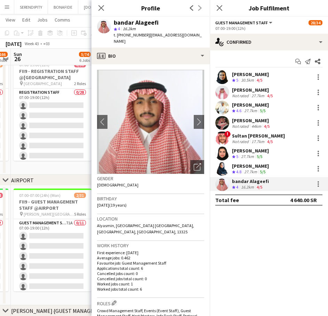
drag, startPoint x: 143, startPoint y: 35, endPoint x: 127, endPoint y: 36, distance: 15.3
click at [127, 36] on span "t. +966530007233" at bounding box center [132, 34] width 36 height 5
drag, startPoint x: 143, startPoint y: 34, endPoint x: 117, endPoint y: 34, distance: 26.1
click at [117, 34] on span "t. +966530007233" at bounding box center [132, 34] width 36 height 5
click at [273, 168] on div "Rina Alamoudi Crew rating 4.8 27.7km 5/5" at bounding box center [268, 169] width 118 height 14
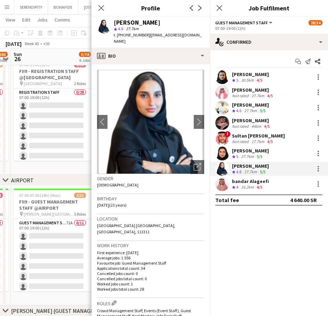
drag, startPoint x: 143, startPoint y: 35, endPoint x: 134, endPoint y: 36, distance: 8.7
click at [134, 36] on span "t. +966542802627" at bounding box center [132, 34] width 36 height 5
drag, startPoint x: 143, startPoint y: 35, endPoint x: 117, endPoint y: 35, distance: 25.7
click at [117, 35] on span "t. +966542802627" at bounding box center [132, 34] width 36 height 5
click at [100, 7] on icon "Close pop-in" at bounding box center [101, 8] width 7 height 7
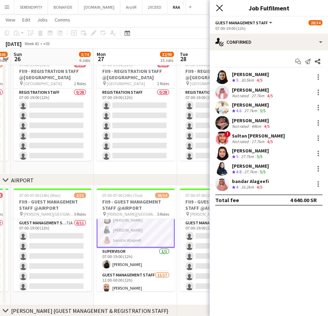
click at [220, 8] on icon "Close pop-in" at bounding box center [219, 8] width 7 height 7
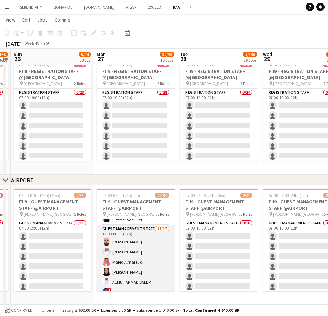
scroll to position [102, 0]
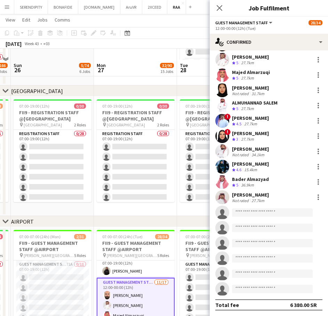
scroll to position [139, 0]
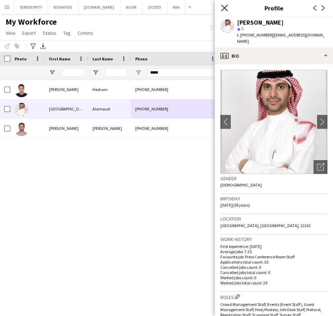
scroll to position [324, 0]
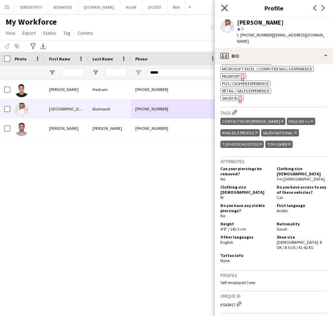
click at [224, 9] on icon "Close pop-in" at bounding box center [224, 8] width 7 height 7
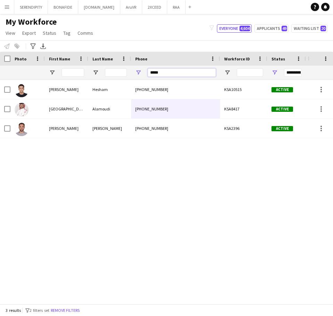
drag, startPoint x: 167, startPoint y: 69, endPoint x: 134, endPoint y: 69, distance: 32.7
click at [134, 69] on div "*****" at bounding box center [175, 73] width 89 height 14
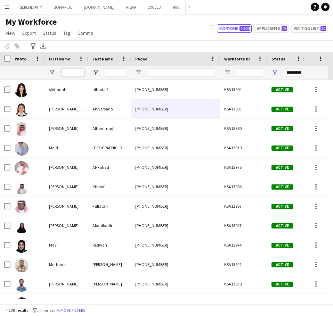
click at [75, 72] on input "First Name Filter Input" at bounding box center [72, 72] width 23 height 8
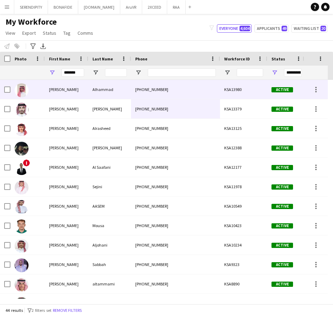
click at [98, 92] on div "Alhammad" at bounding box center [109, 89] width 43 height 19
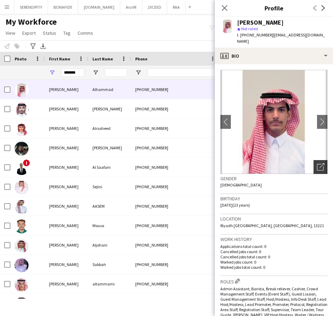
click at [314, 160] on div "Open photos pop-in" at bounding box center [320, 167] width 14 height 14
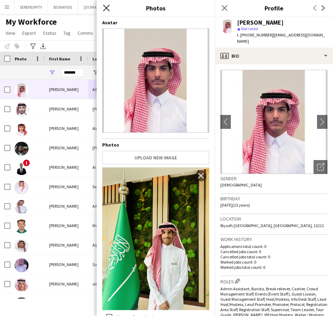
click at [109, 8] on icon "Close pop-in" at bounding box center [106, 8] width 7 height 7
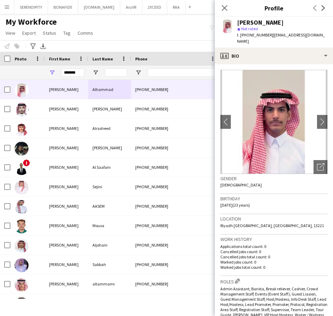
click at [220, 7] on div "Close pop-in" at bounding box center [224, 8] width 19 height 16
click at [223, 7] on icon at bounding box center [224, 8] width 7 height 7
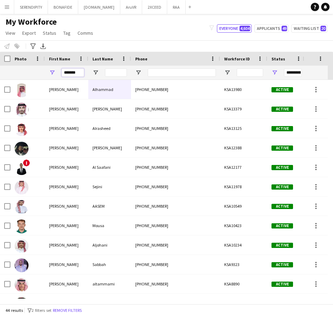
drag, startPoint x: 82, startPoint y: 73, endPoint x: 55, endPoint y: 69, distance: 26.7
click at [55, 69] on div "*******" at bounding box center [66, 73] width 43 height 14
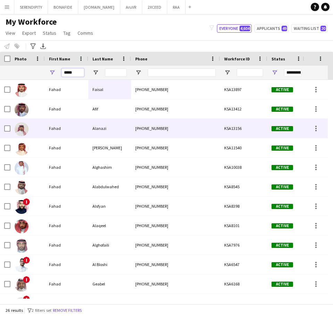
type input "*****"
click at [113, 128] on div "Alanazi" at bounding box center [109, 128] width 43 height 19
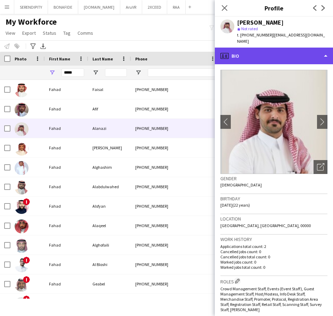
click at [294, 48] on div "profile Bio" at bounding box center [274, 56] width 118 height 17
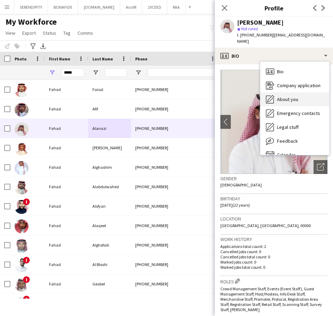
click at [300, 94] on div "About you About you" at bounding box center [294, 99] width 69 height 14
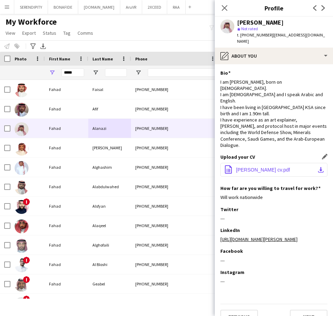
click at [294, 163] on button "office-file-sheet [PERSON_NAME] cv.pdf download-bottom" at bounding box center [273, 170] width 107 height 14
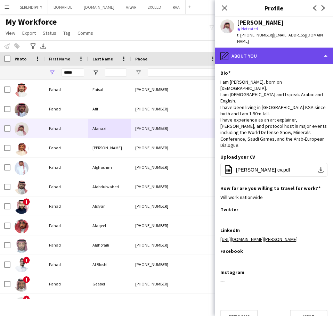
click at [265, 52] on div "pencil4 About you" at bounding box center [274, 56] width 118 height 17
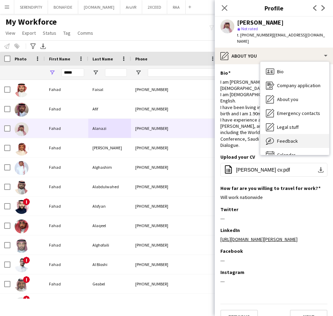
click at [299, 134] on div "Feedback Feedback" at bounding box center [294, 141] width 69 height 14
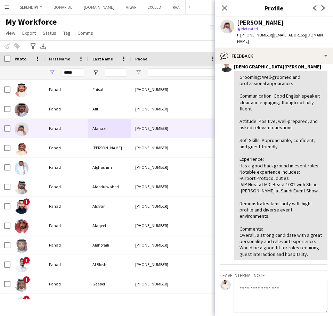
scroll to position [46, 0]
